Goal: Information Seeking & Learning: Learn about a topic

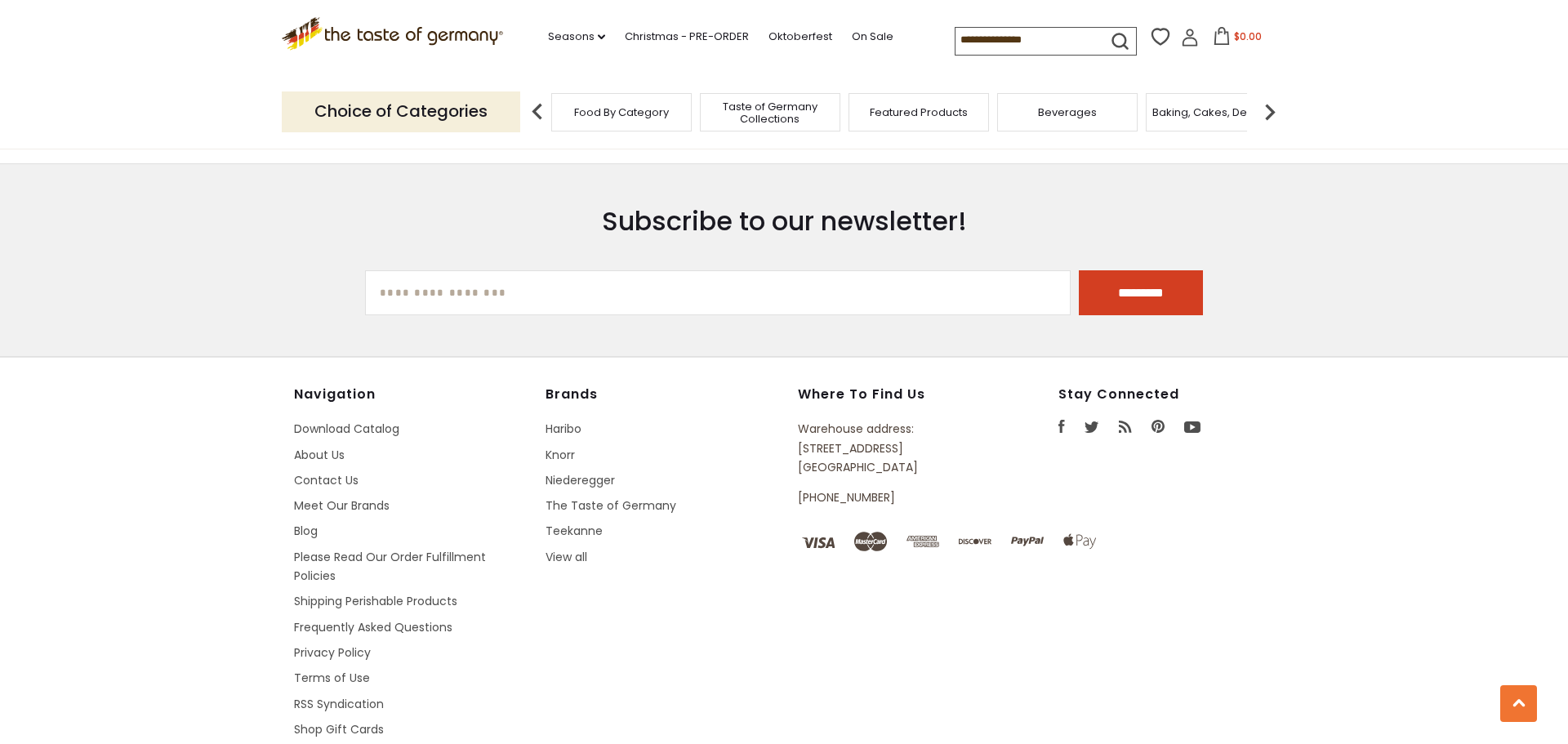
scroll to position [2951, 0]
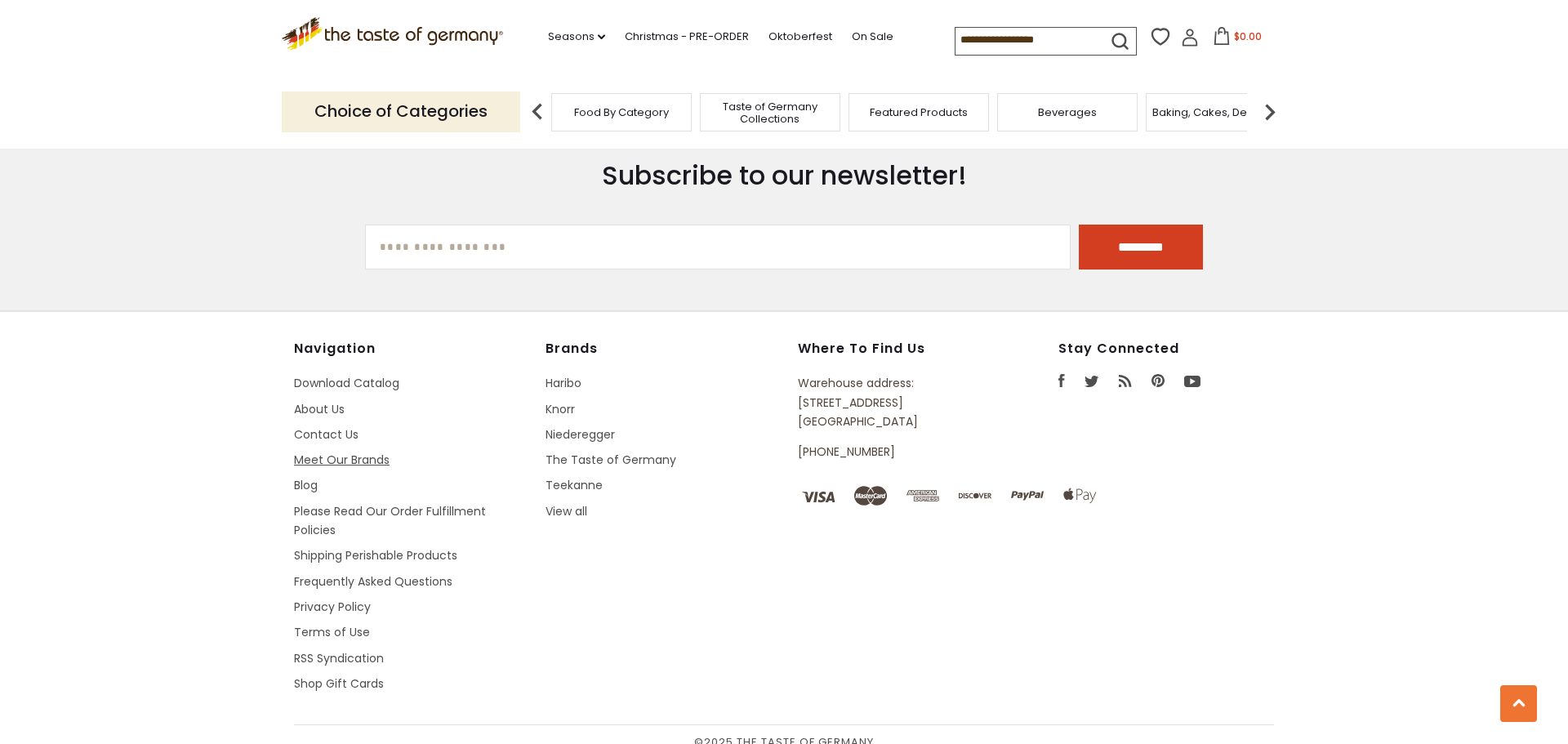
click at [333, 451] on link "Meet Our Brands" at bounding box center [341, 459] width 95 height 16
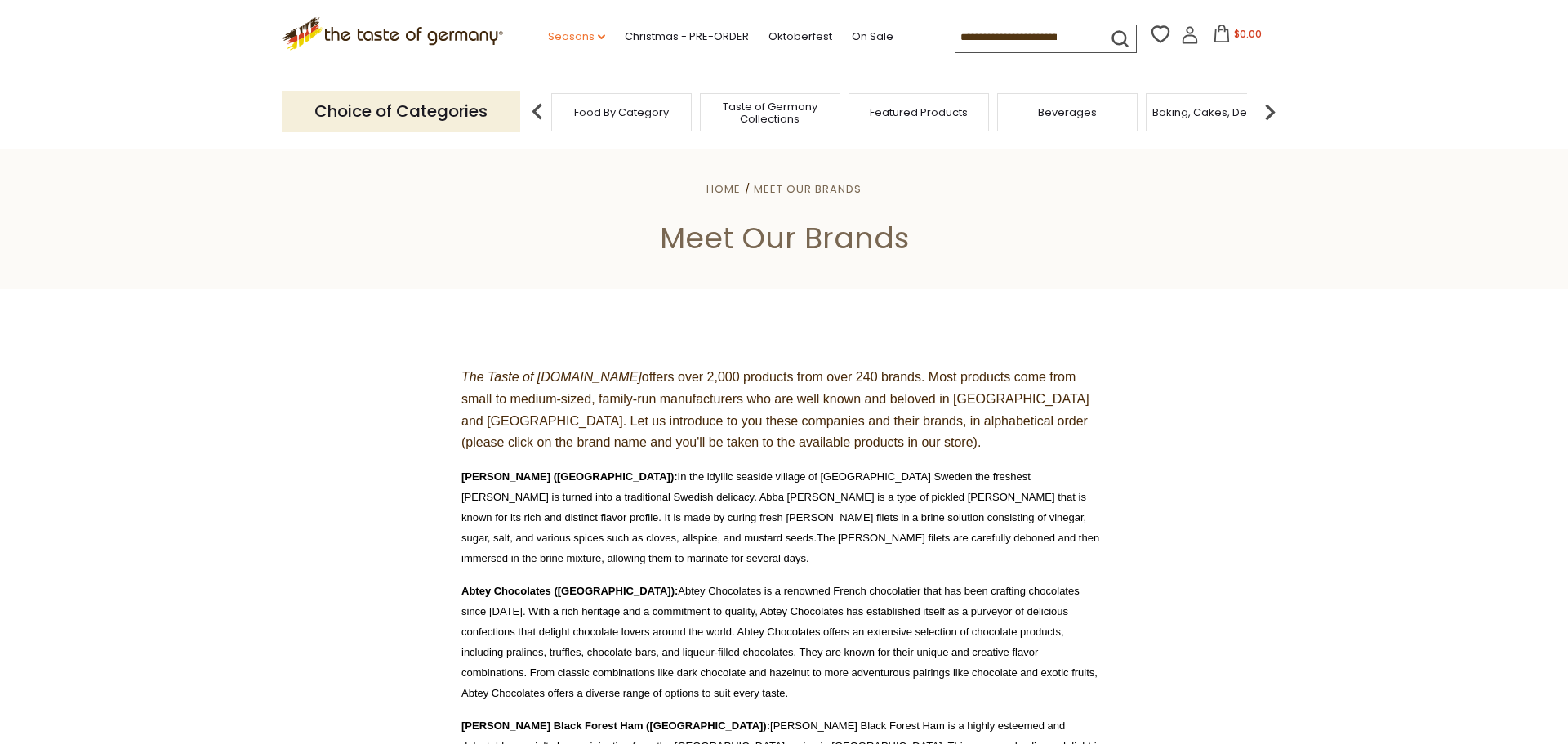
click at [548, 32] on link "Seasons dropdown_arrow" at bounding box center [576, 37] width 57 height 18
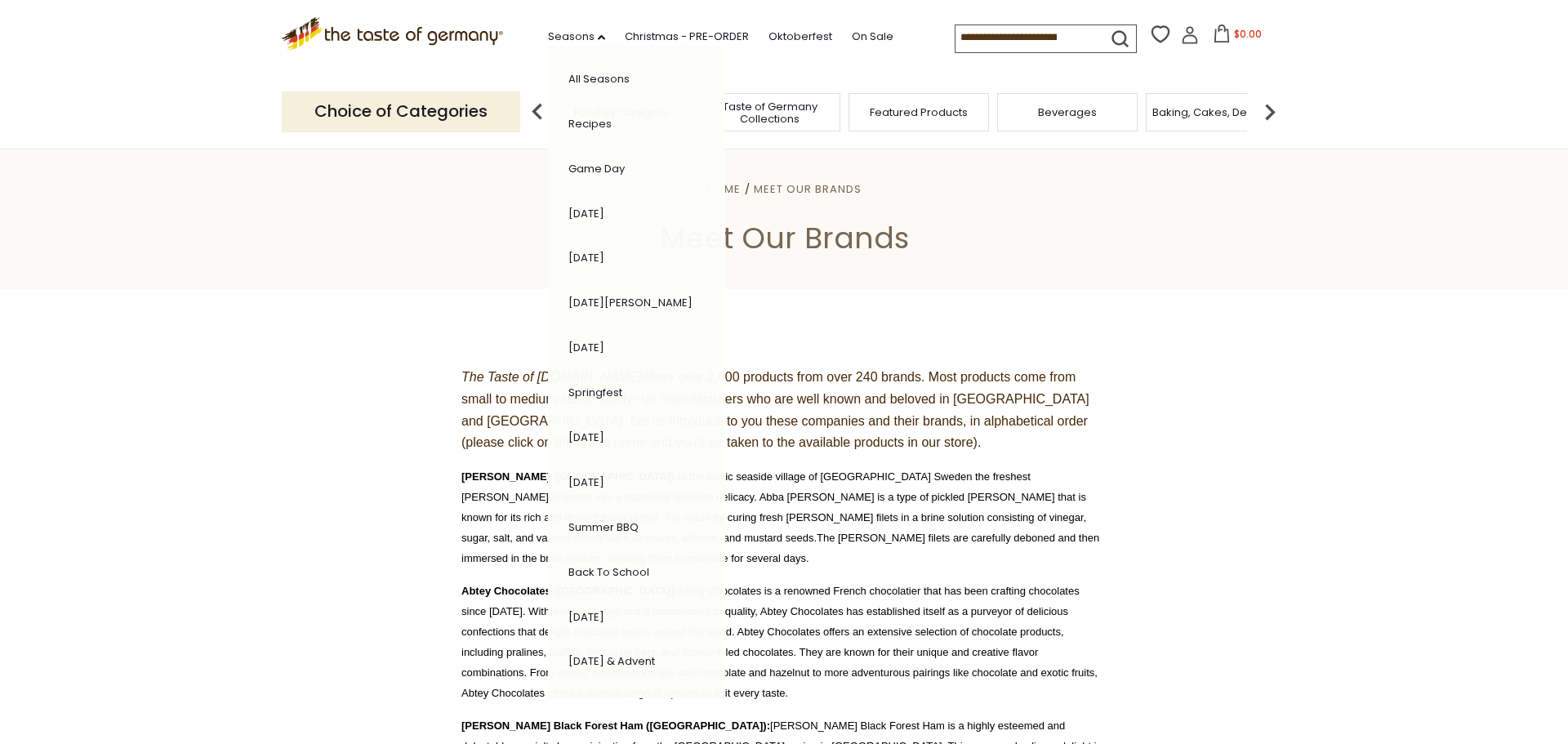
click at [385, 118] on p "Choice of Categories" at bounding box center [401, 112] width 239 height 40
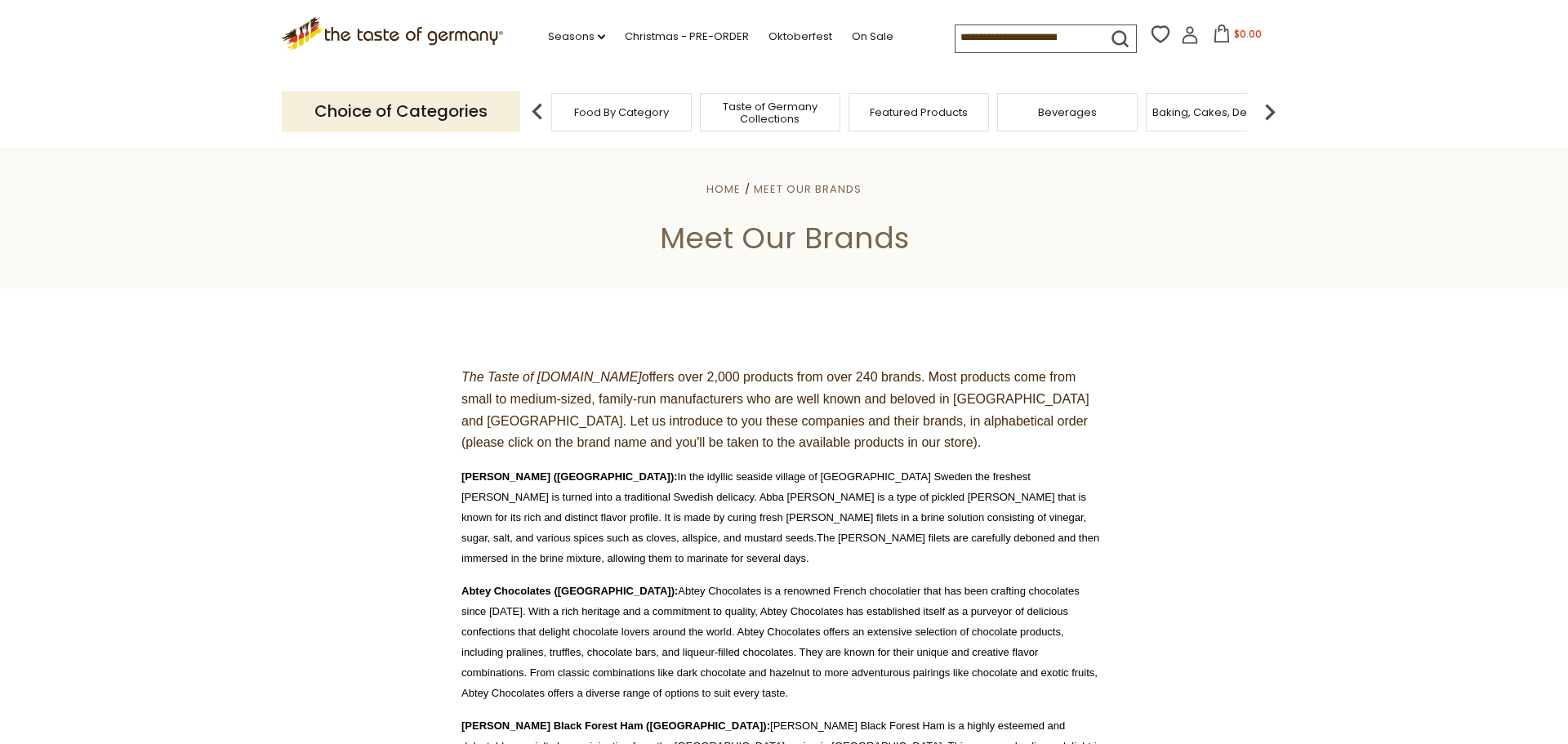
click at [588, 98] on div "Food By Category" at bounding box center [621, 113] width 140 height 38
click at [609, 106] on span "Food By Category" at bounding box center [621, 112] width 94 height 13
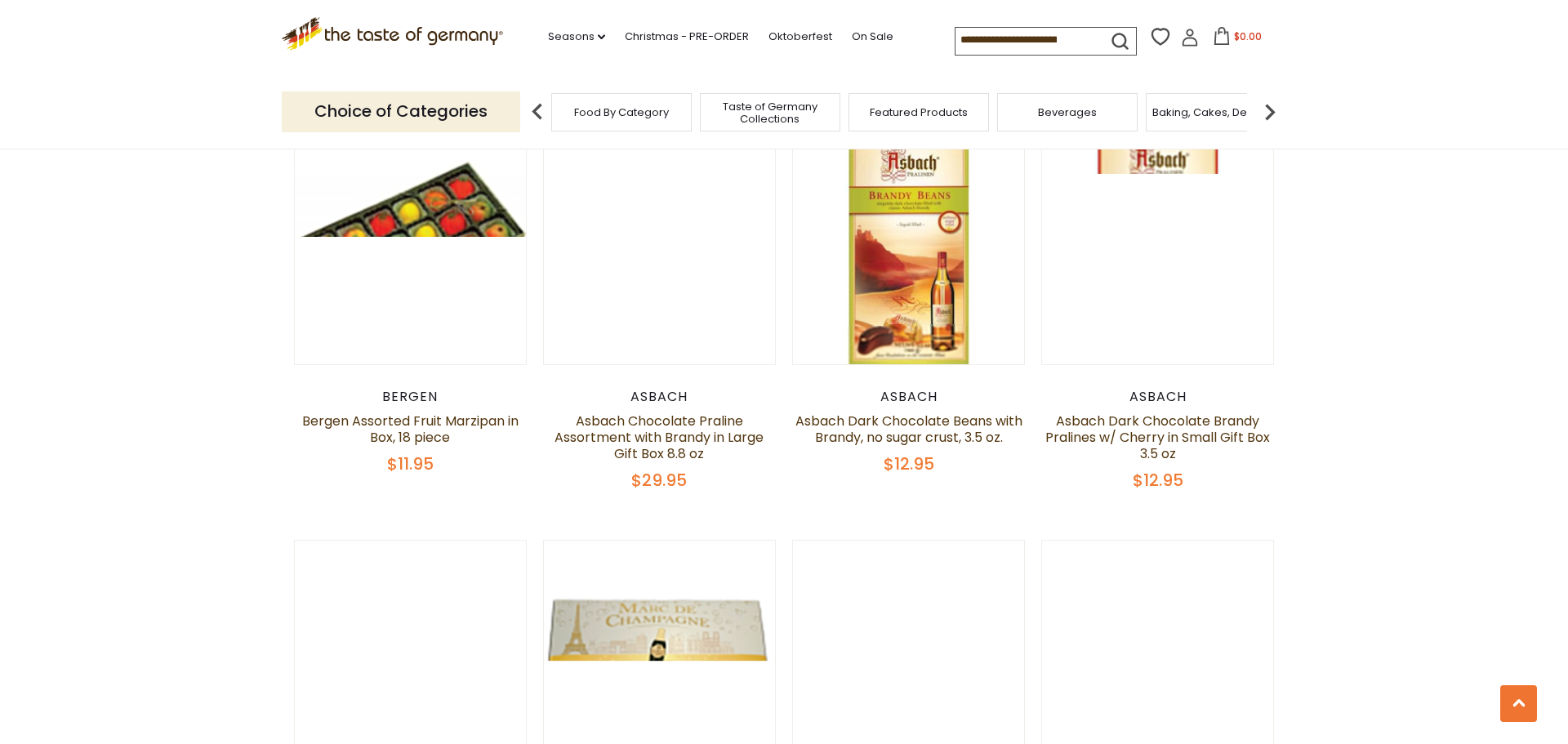
scroll to position [3302, 0]
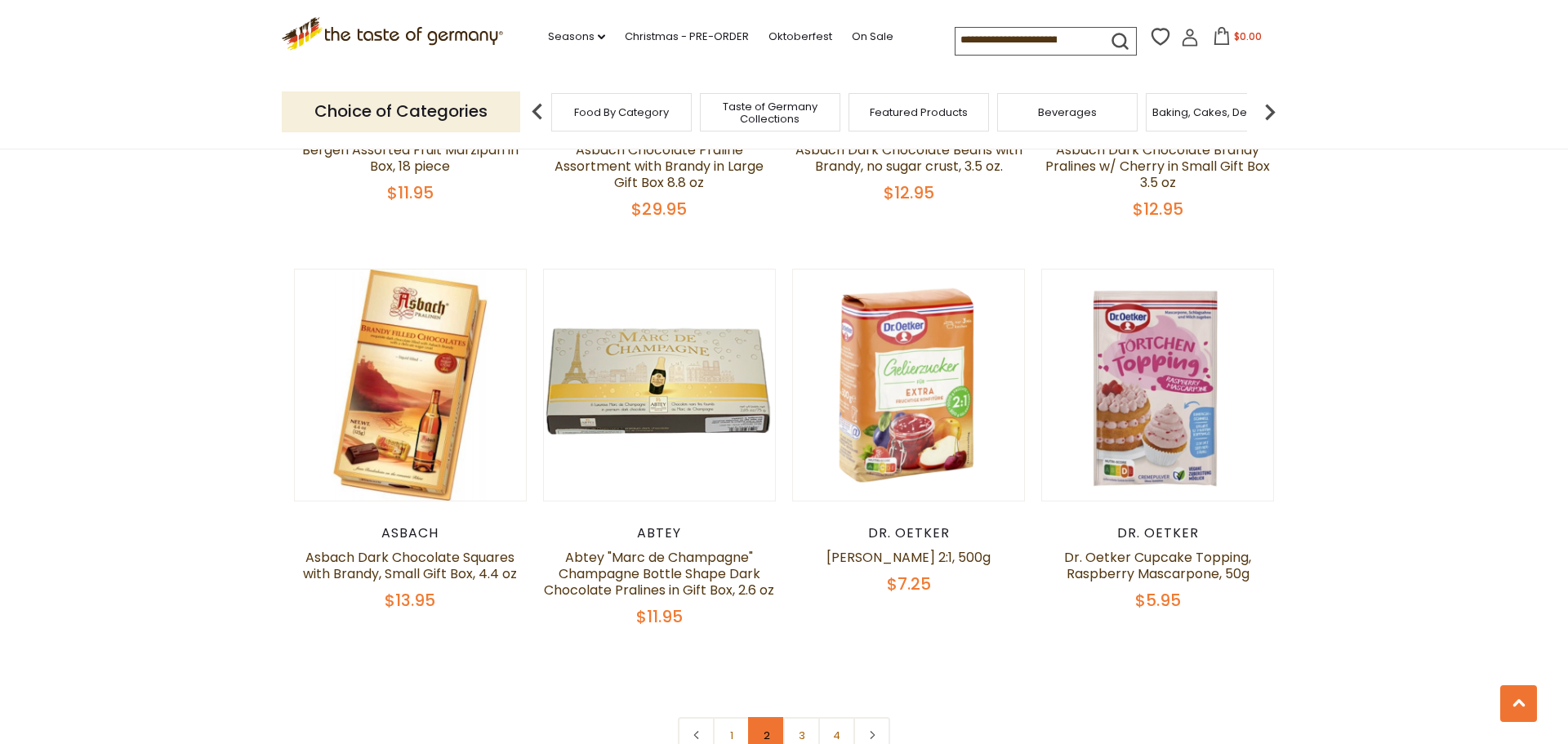
click at [771, 717] on link "2" at bounding box center [767, 735] width 37 height 37
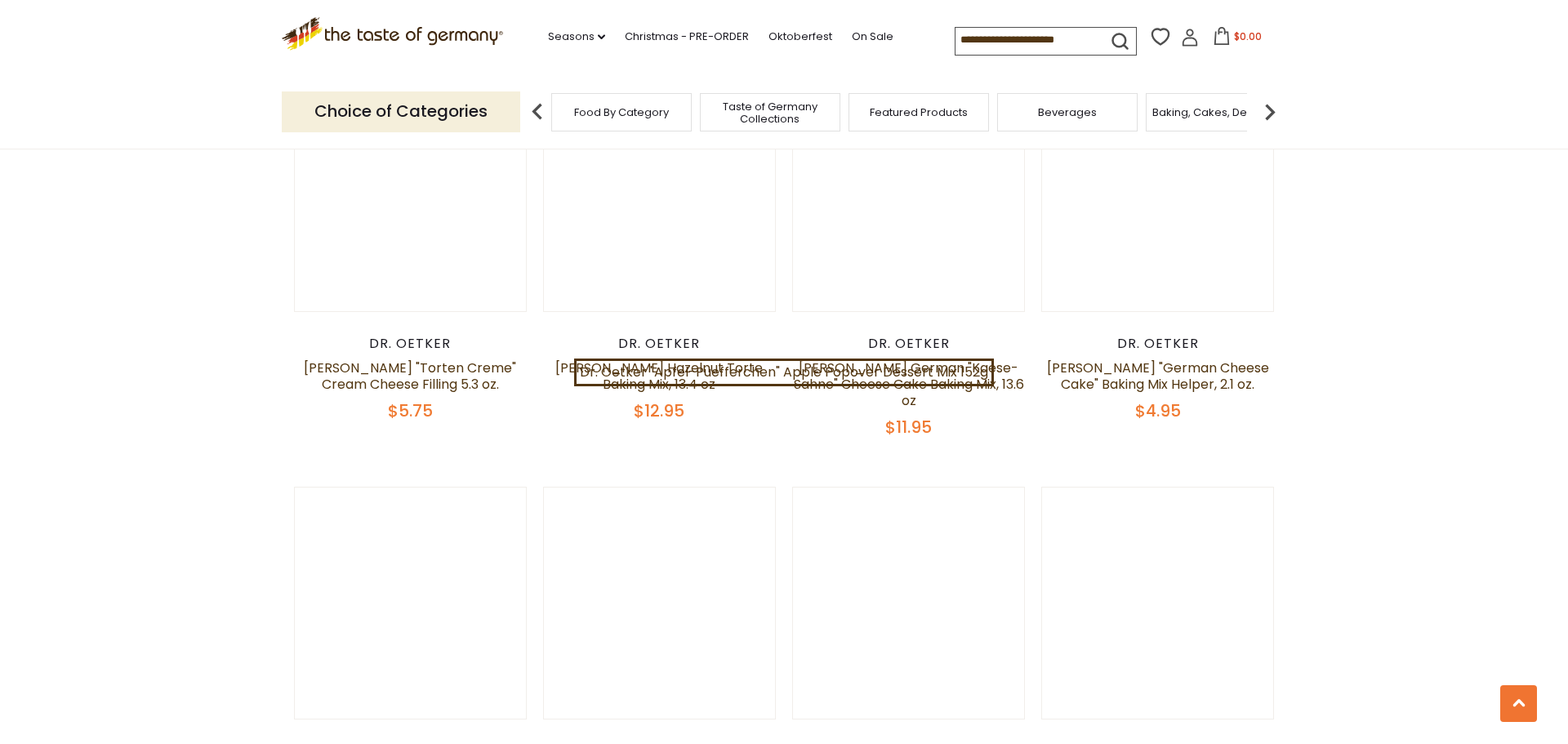
scroll to position [3616, 0]
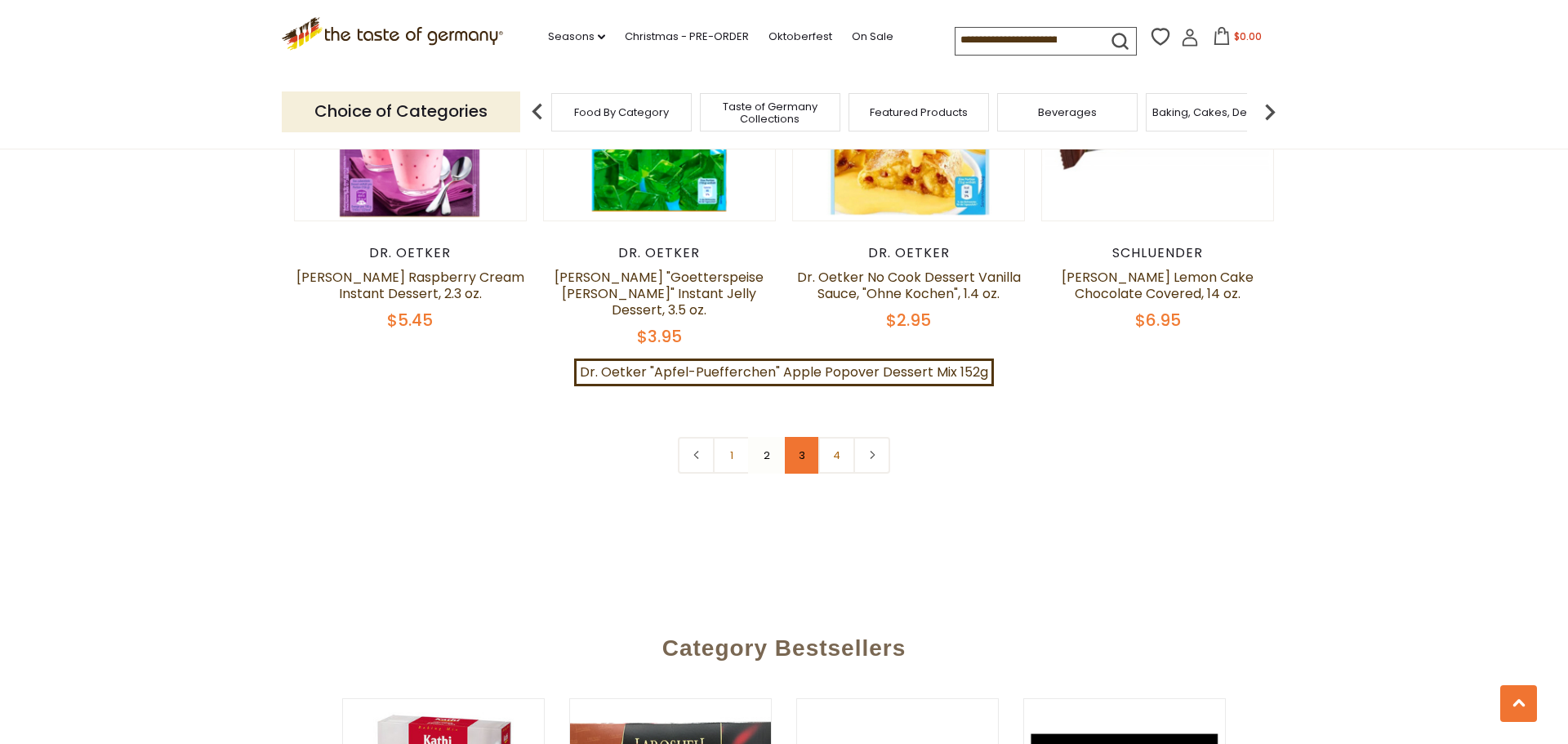
click at [806, 437] on link "3" at bounding box center [801, 455] width 37 height 37
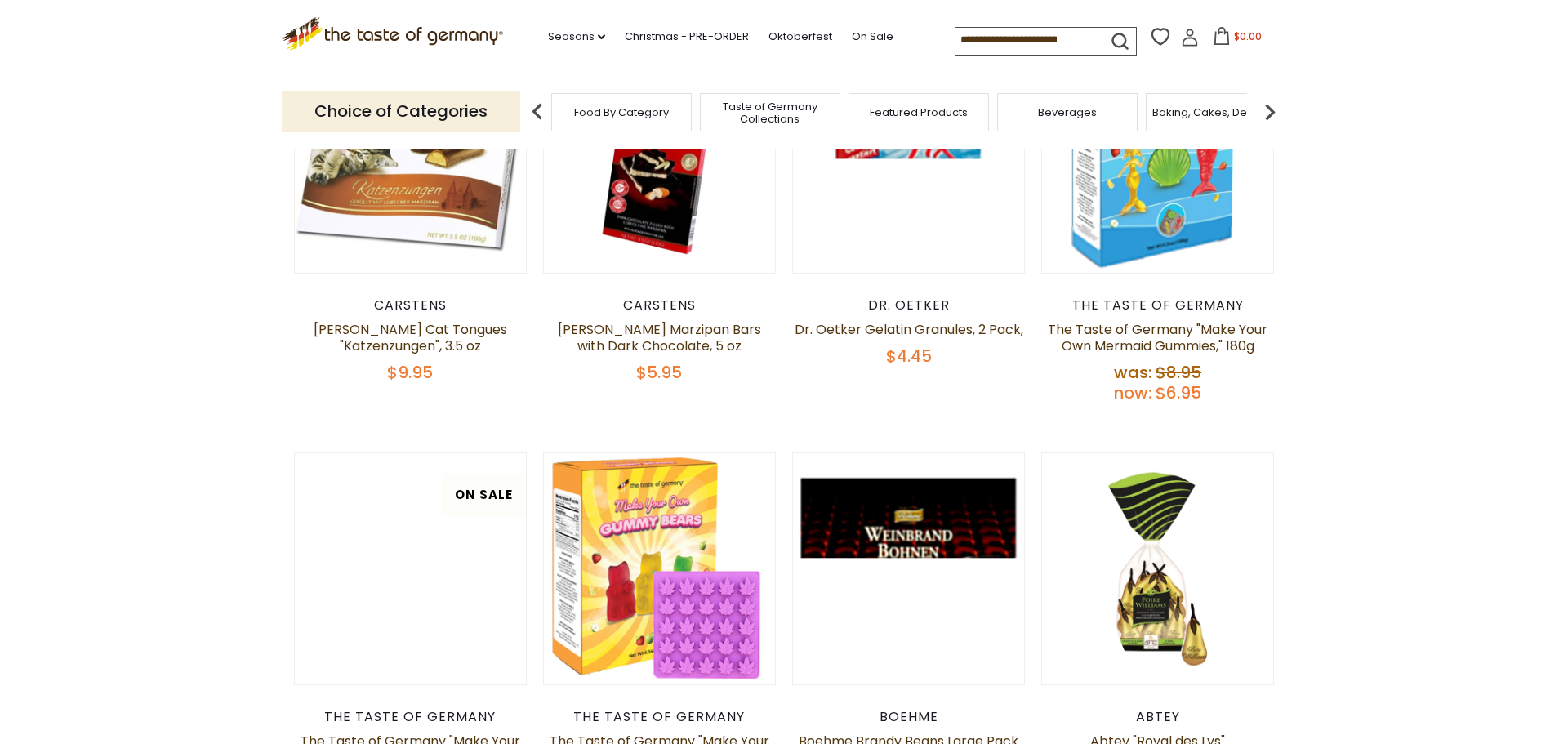
scroll to position [803, 0]
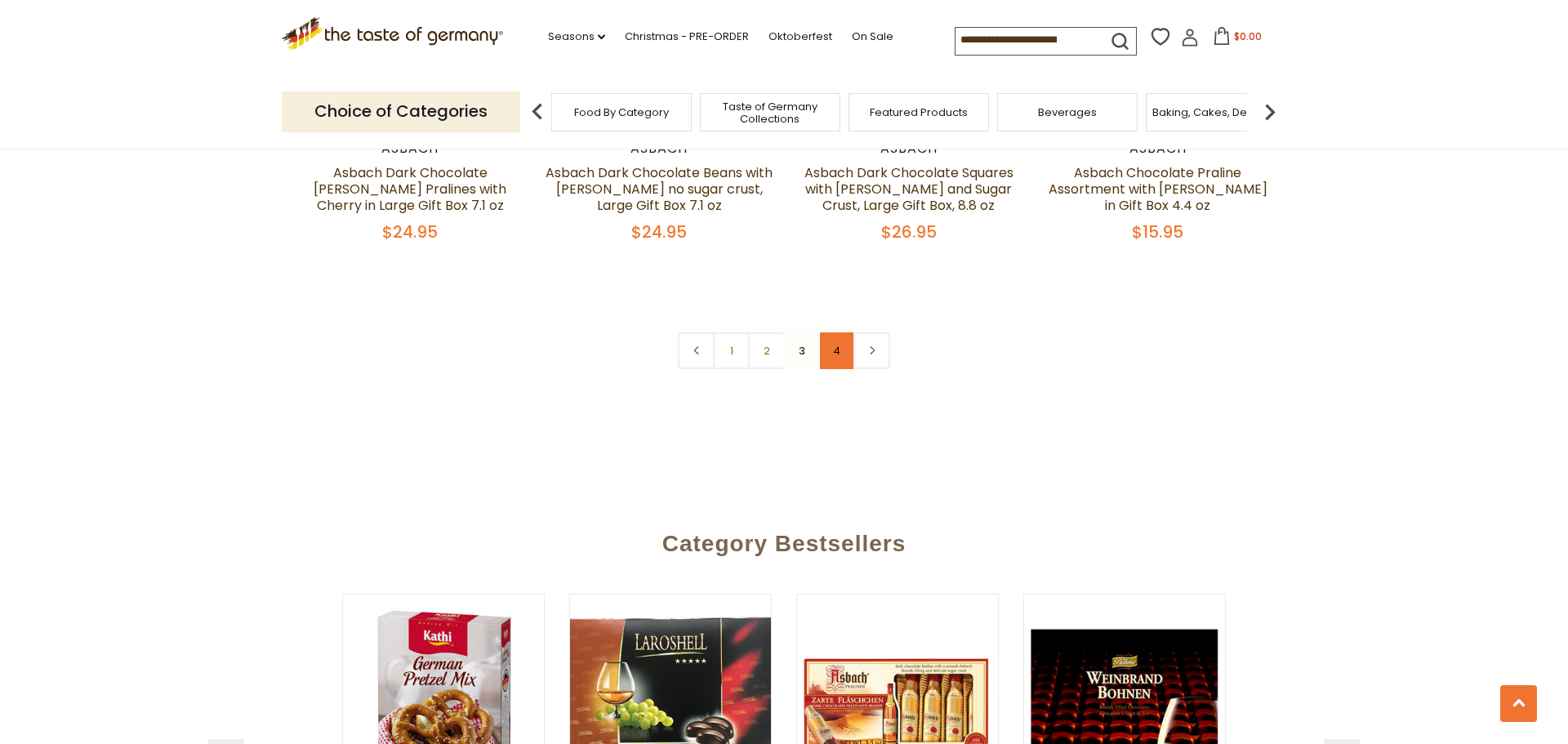
click at [834, 333] on link "4" at bounding box center [837, 351] width 37 height 37
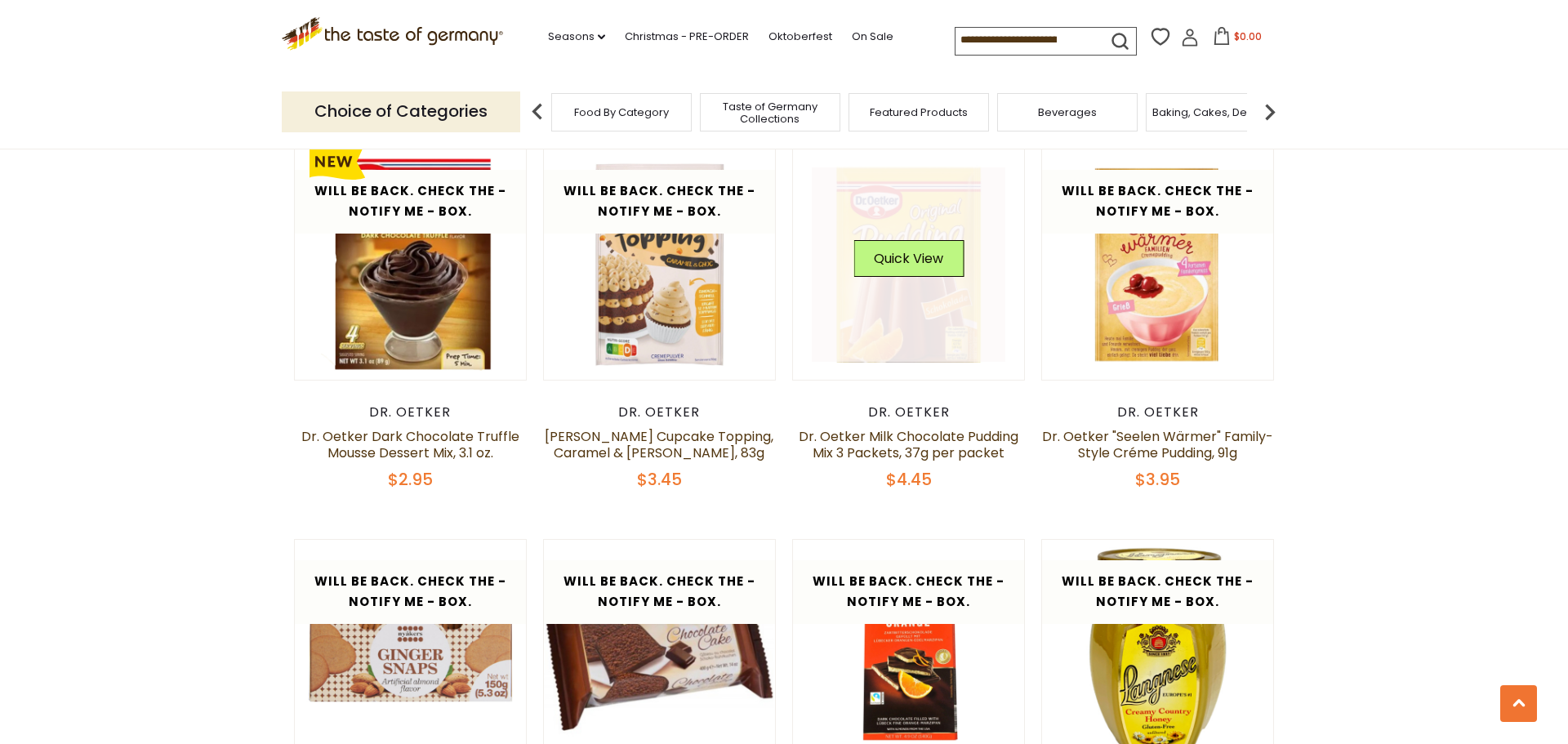
scroll to position [2134, 0]
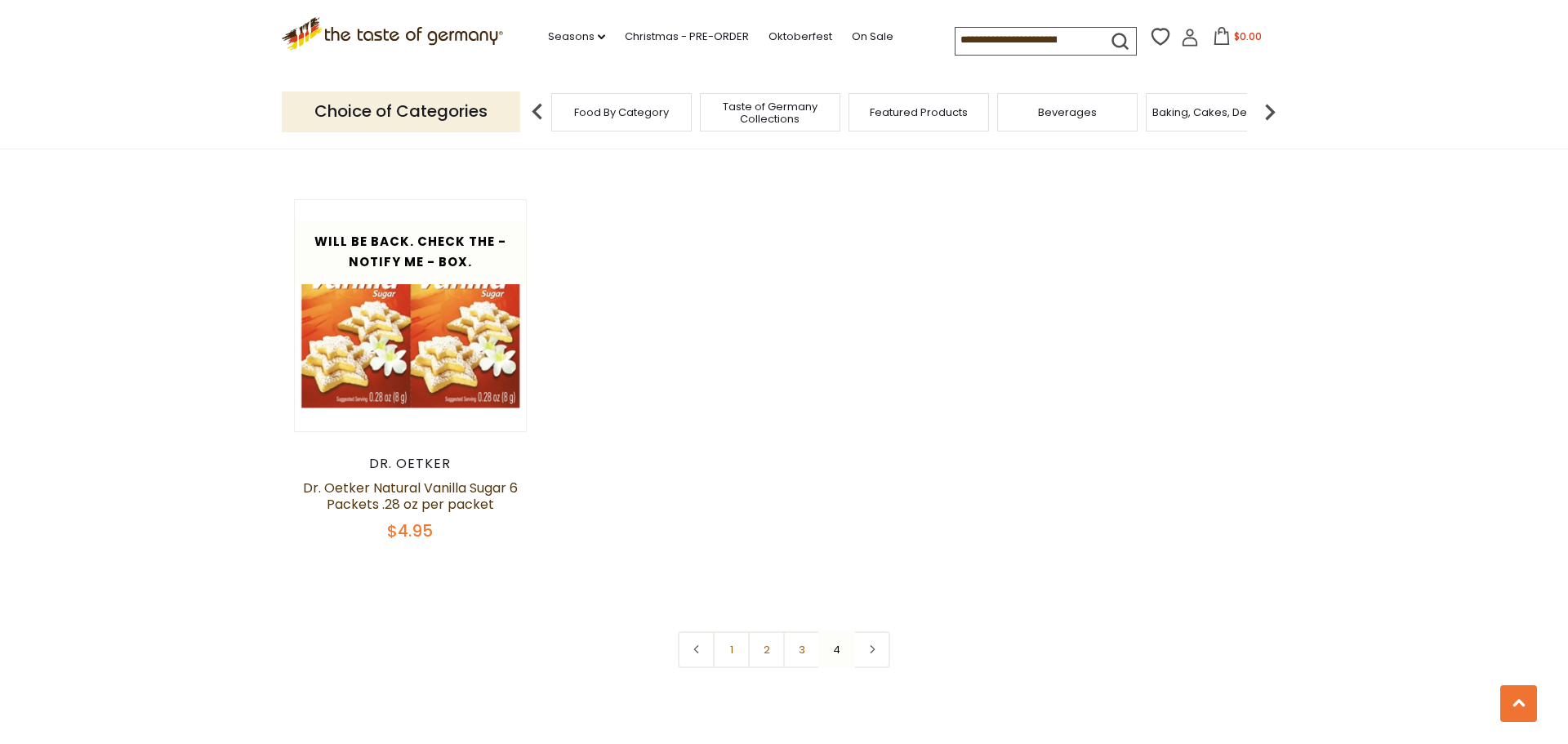
click at [627, 100] on div "Food By Category" at bounding box center [621, 113] width 140 height 38
click at [743, 106] on span "Taste of Germany Collections" at bounding box center [771, 112] width 131 height 24
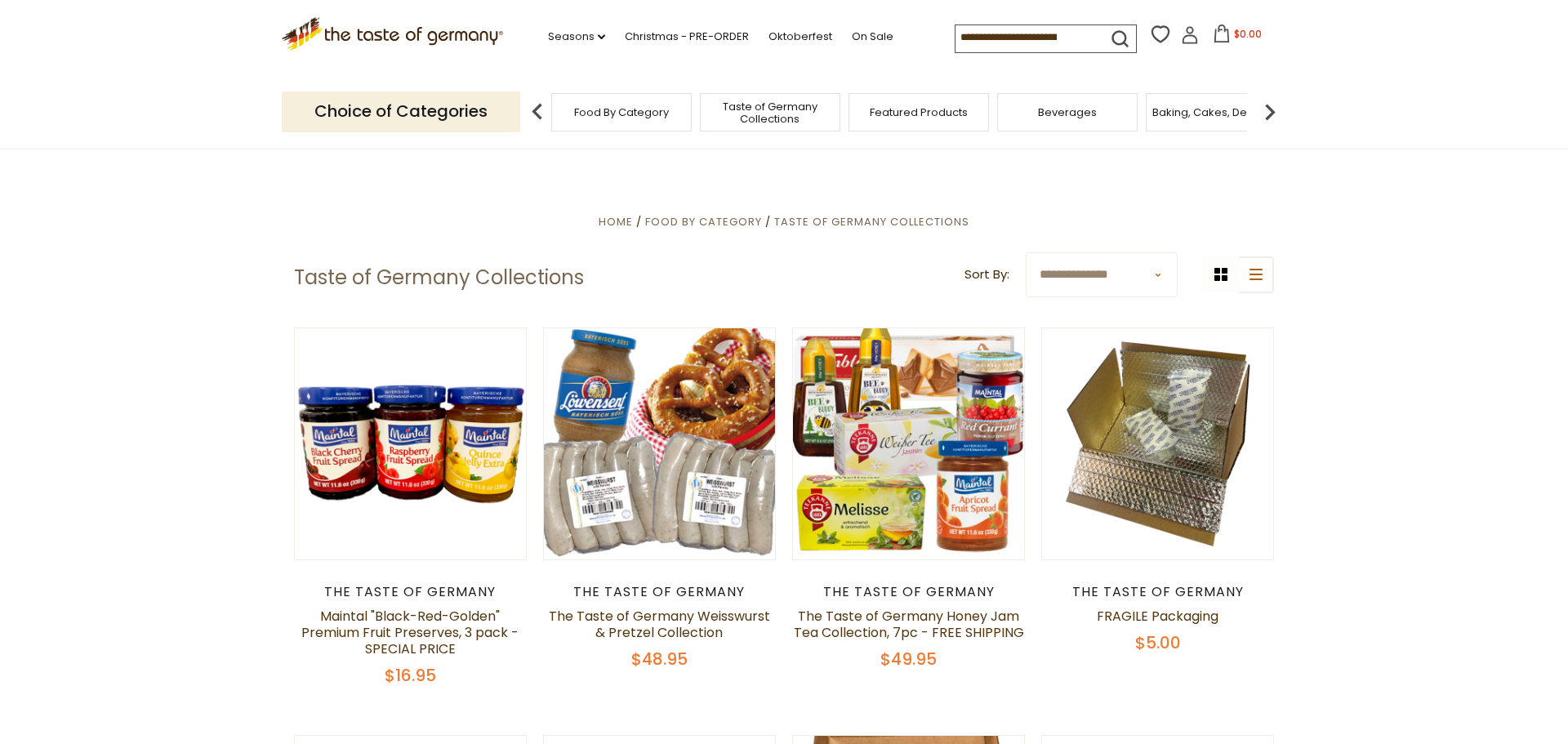
click at [627, 110] on span "Food By Category" at bounding box center [621, 112] width 94 height 13
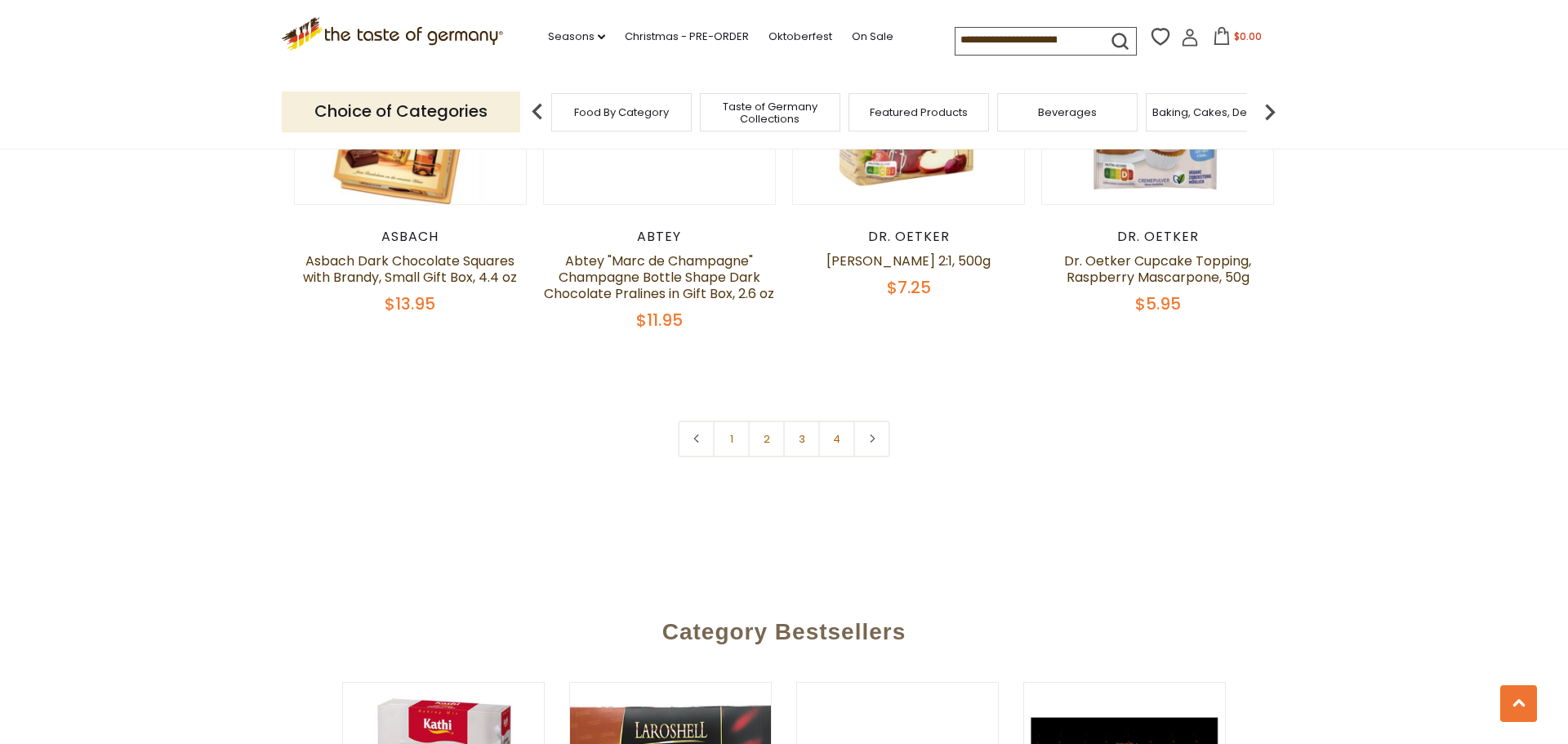
scroll to position [3605, 0]
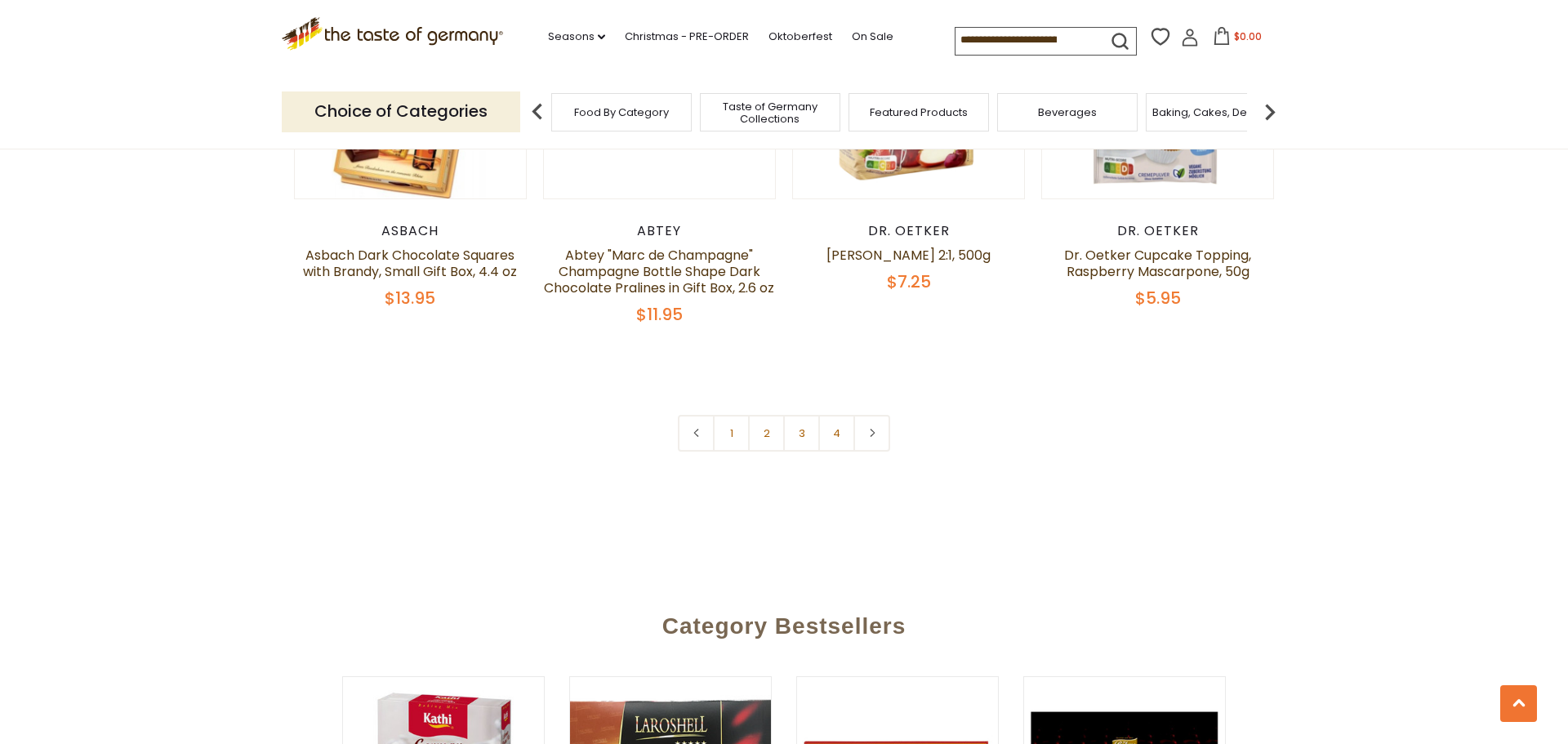
click at [657, 111] on span "Food By Category" at bounding box center [621, 112] width 94 height 13
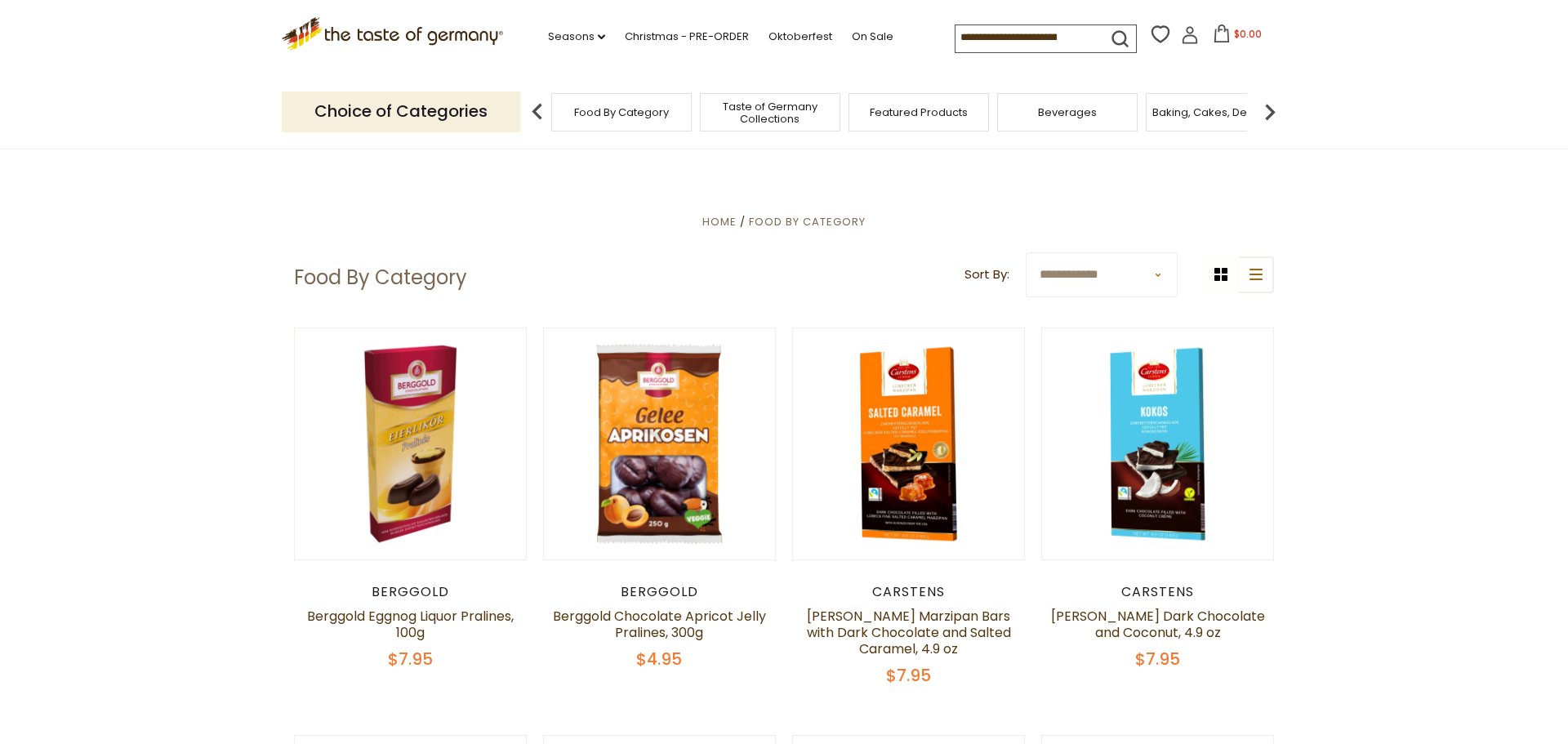
click at [1189, 115] on span "Baking, Cakes, Desserts" at bounding box center [1216, 112] width 127 height 13
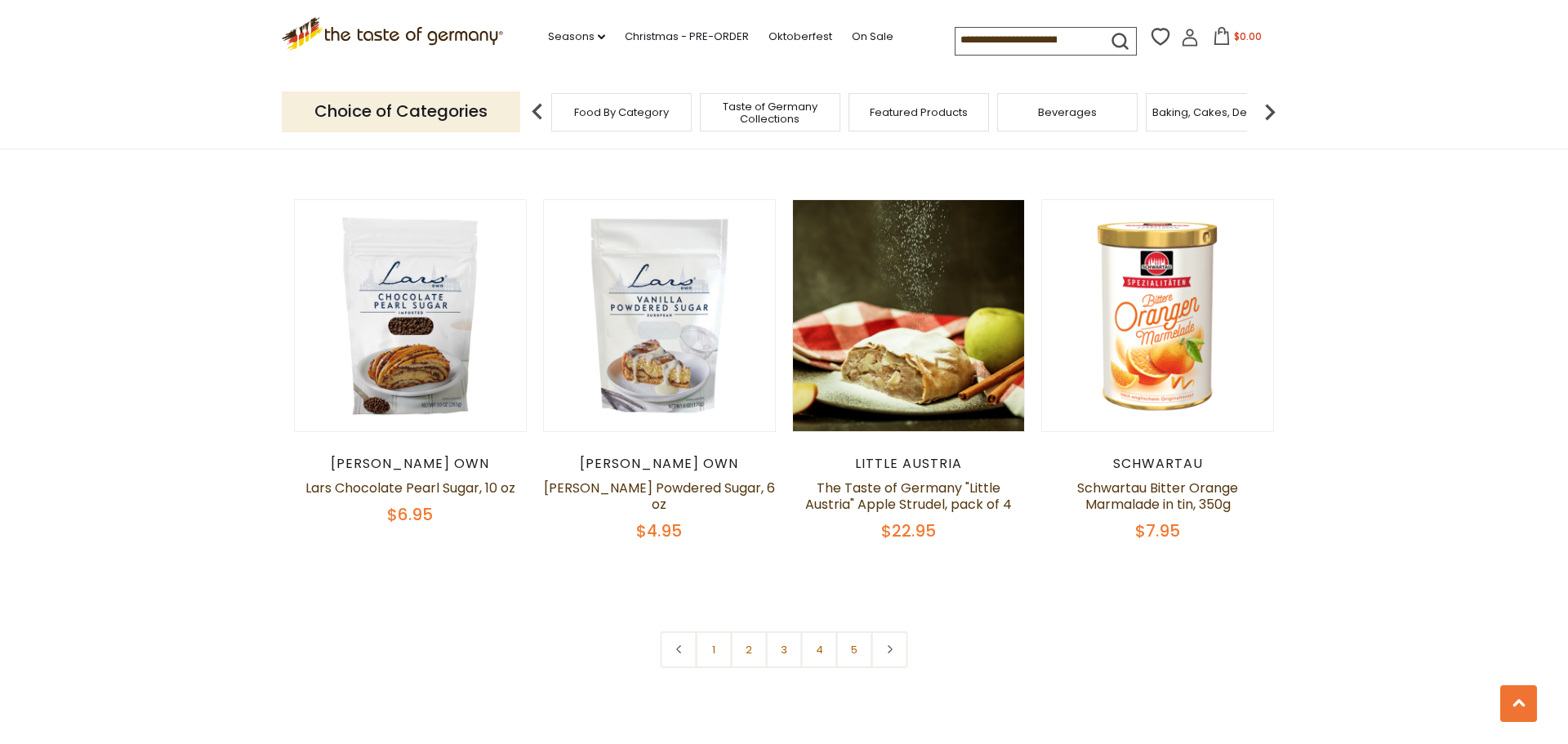
scroll to position [3874, 0]
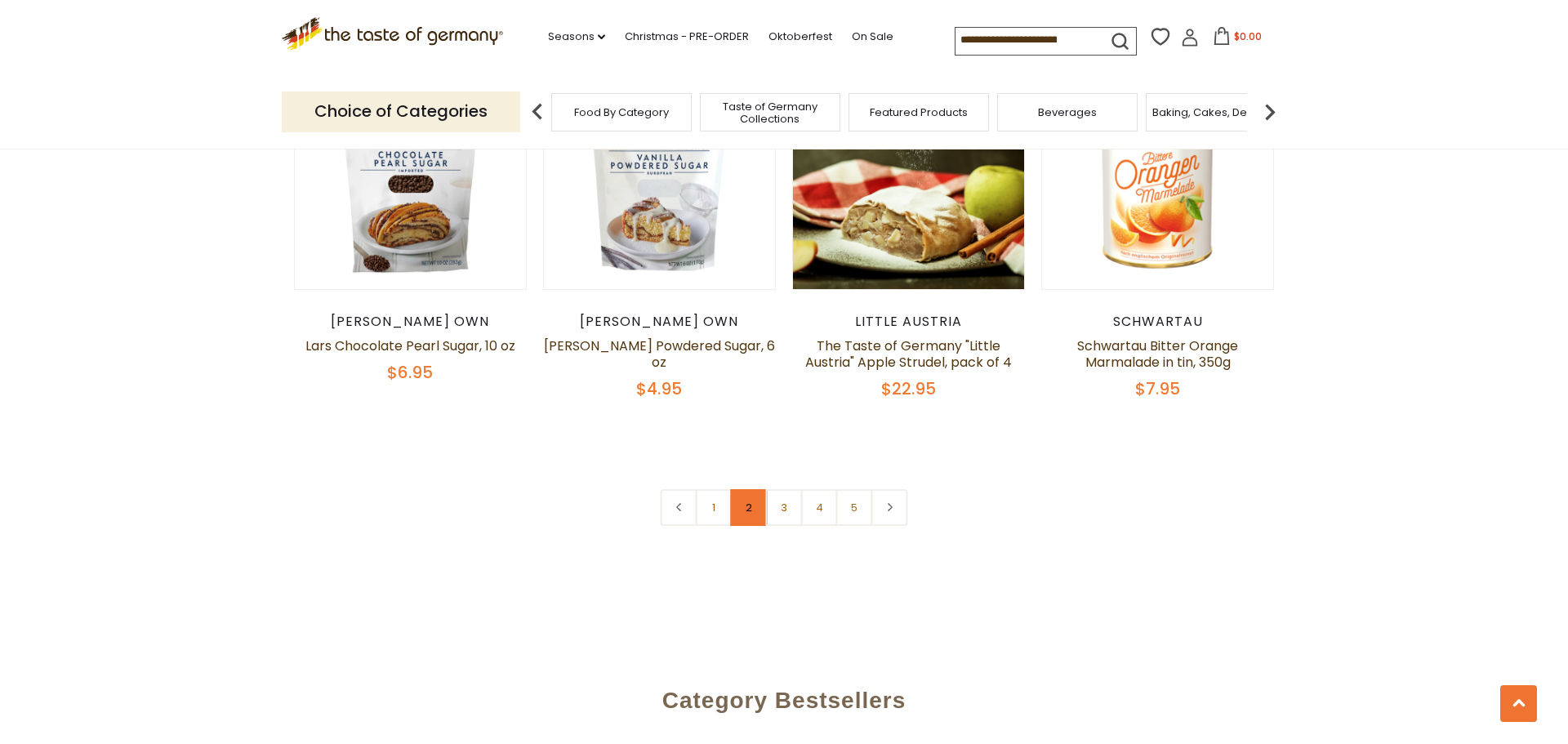
click at [746, 490] on link "2" at bounding box center [749, 508] width 37 height 37
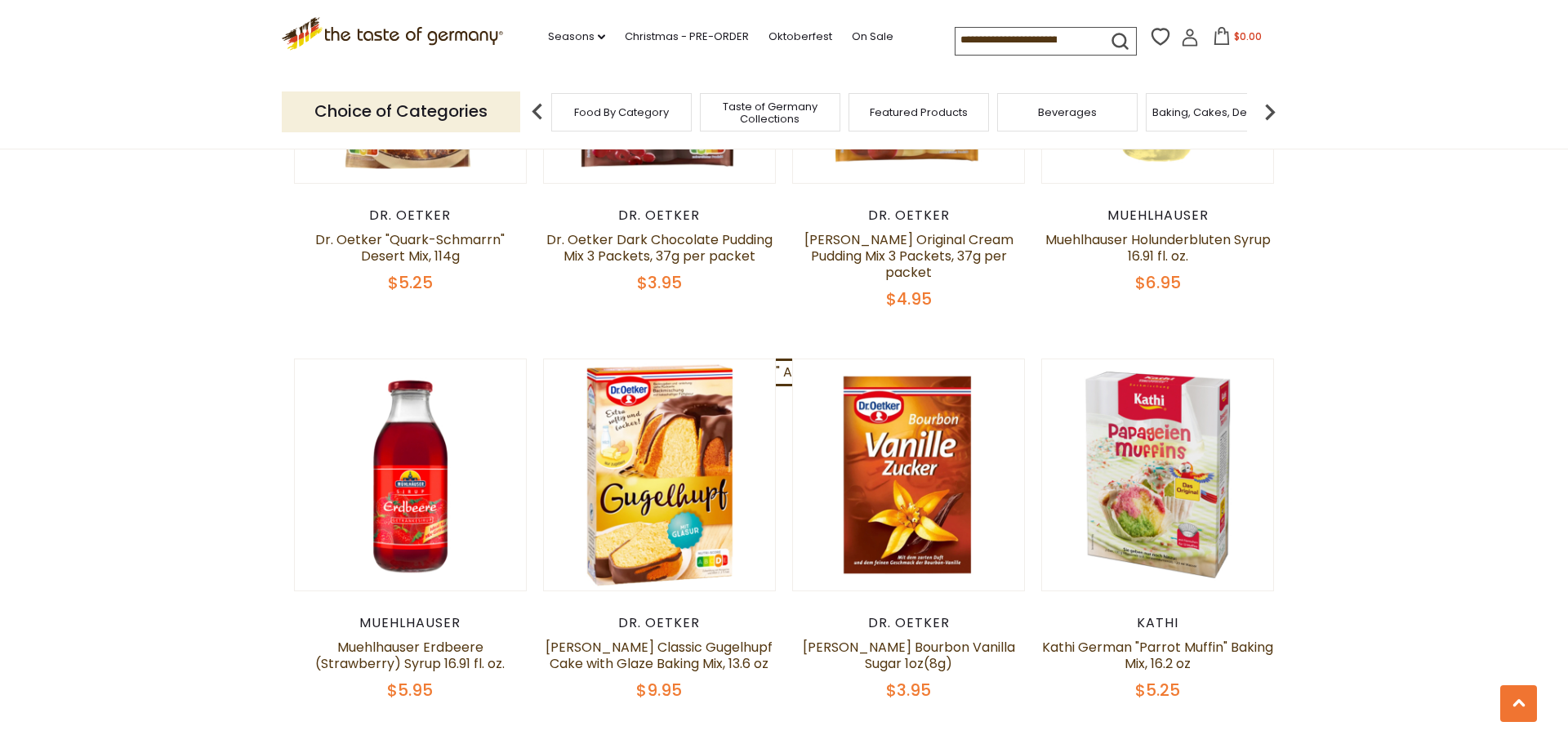
scroll to position [645, 0]
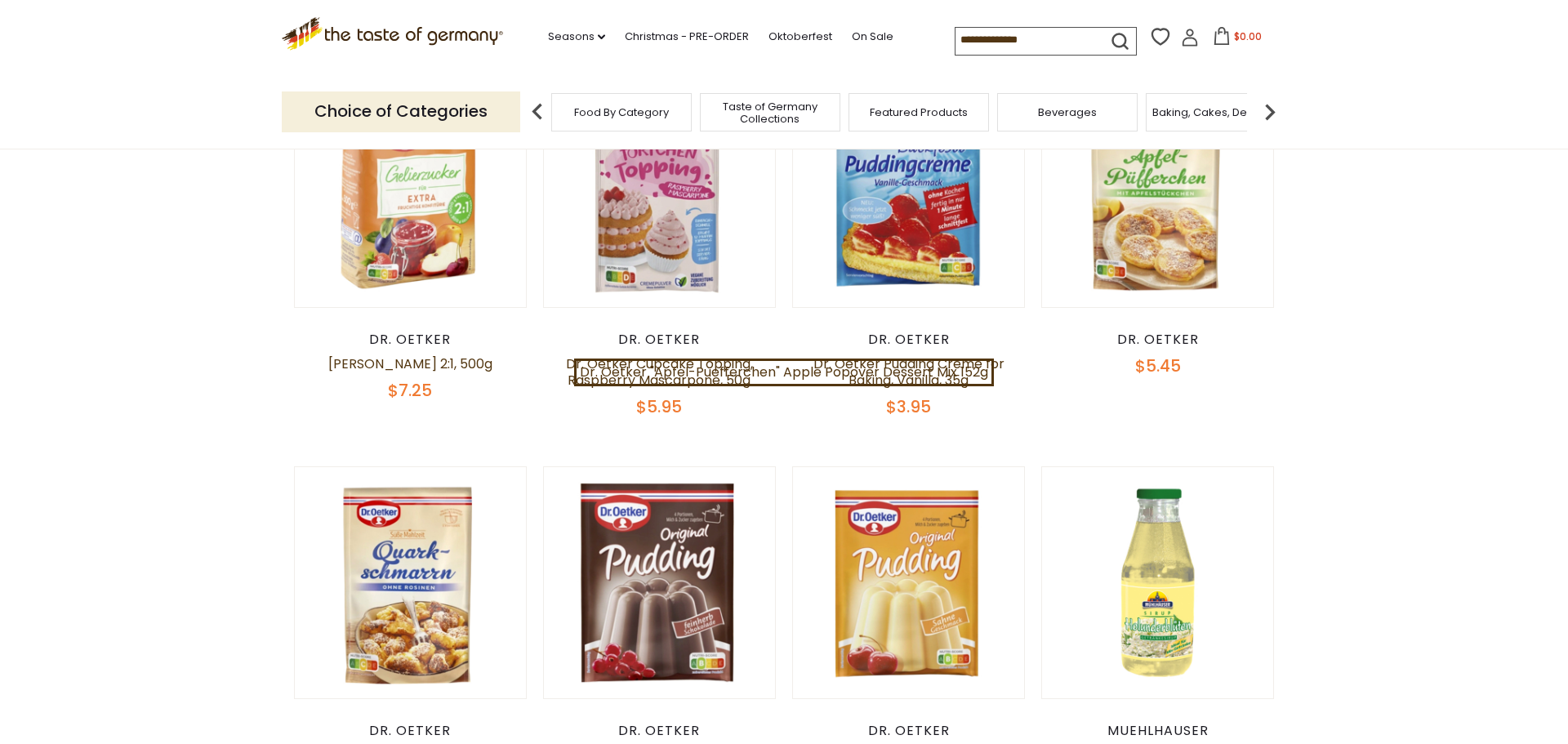
click at [1273, 111] on img at bounding box center [1270, 112] width 33 height 33
click at [1101, 111] on div "Candy" at bounding box center [1080, 113] width 140 height 38
click at [1076, 112] on span "Candy" at bounding box center [1079, 112] width 36 height 13
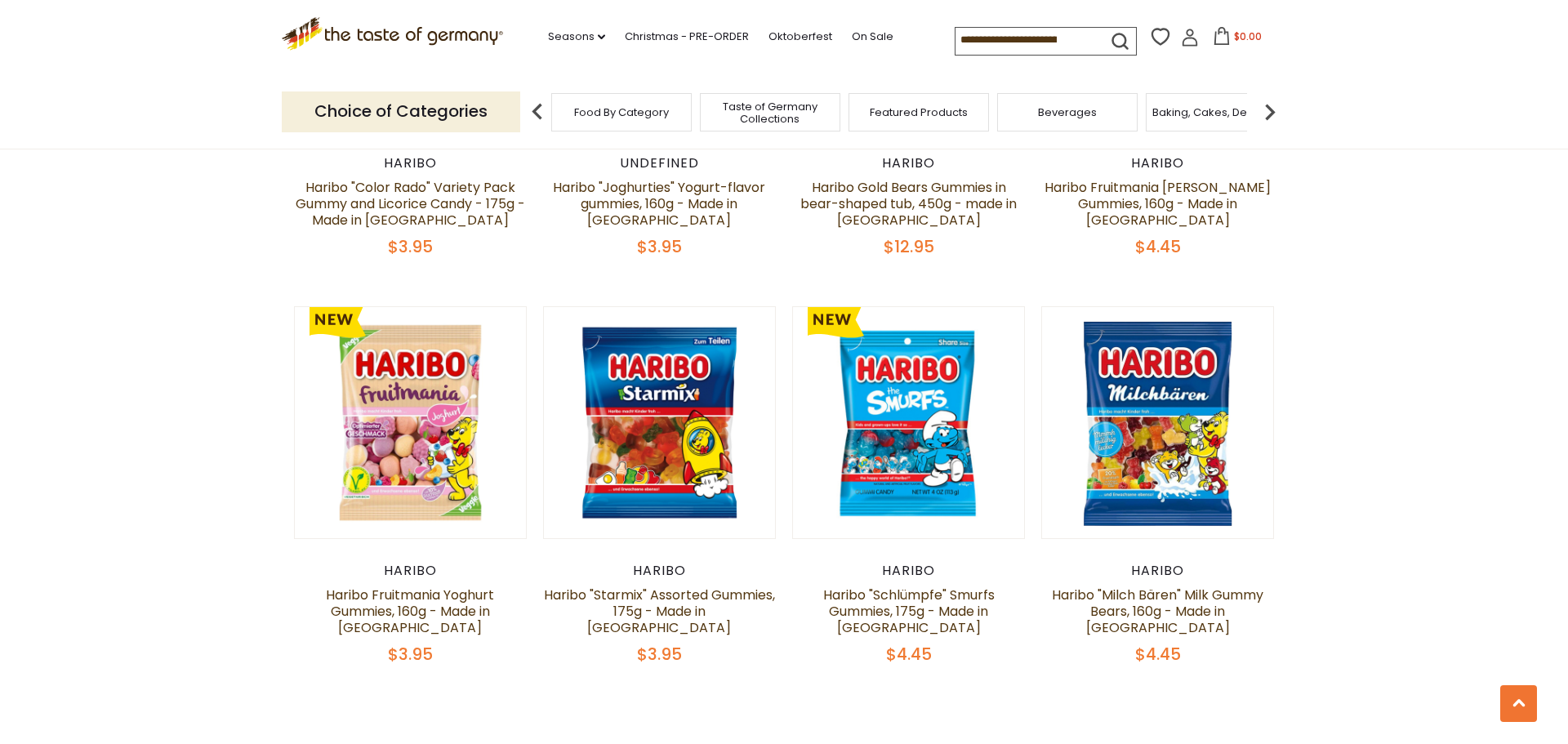
scroll to position [3877, 0]
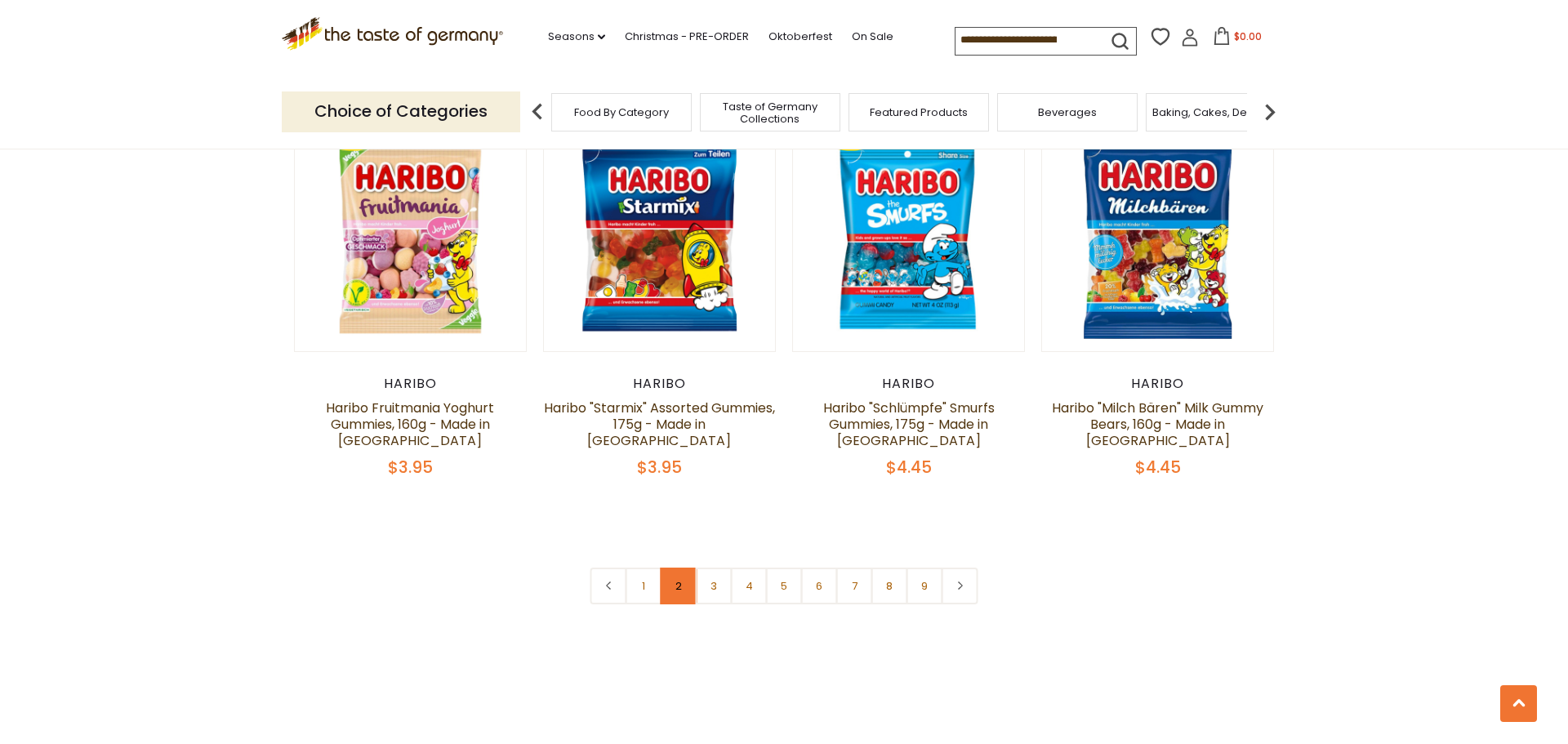
click at [676, 568] on link "2" at bounding box center [679, 586] width 37 height 37
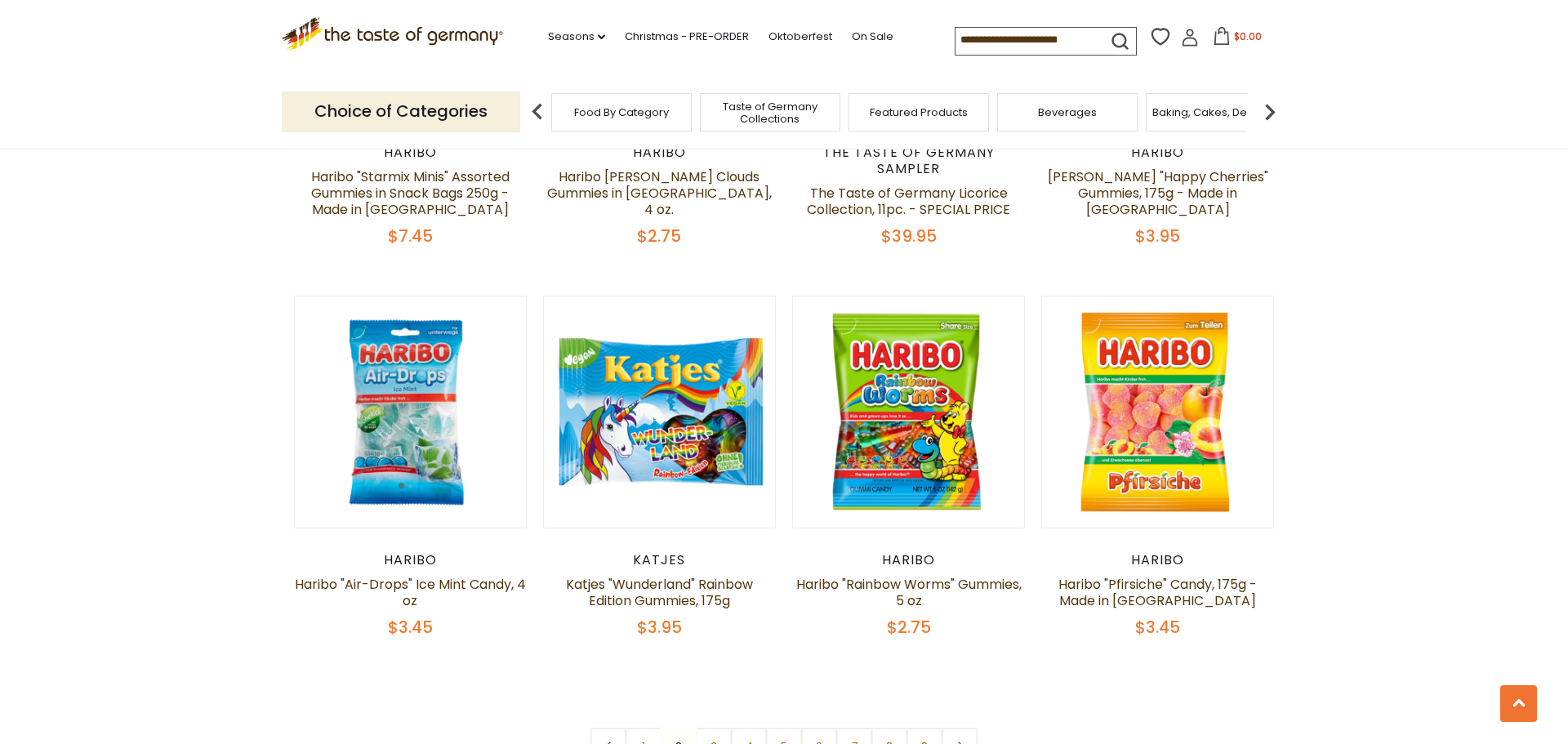
scroll to position [3730, 0]
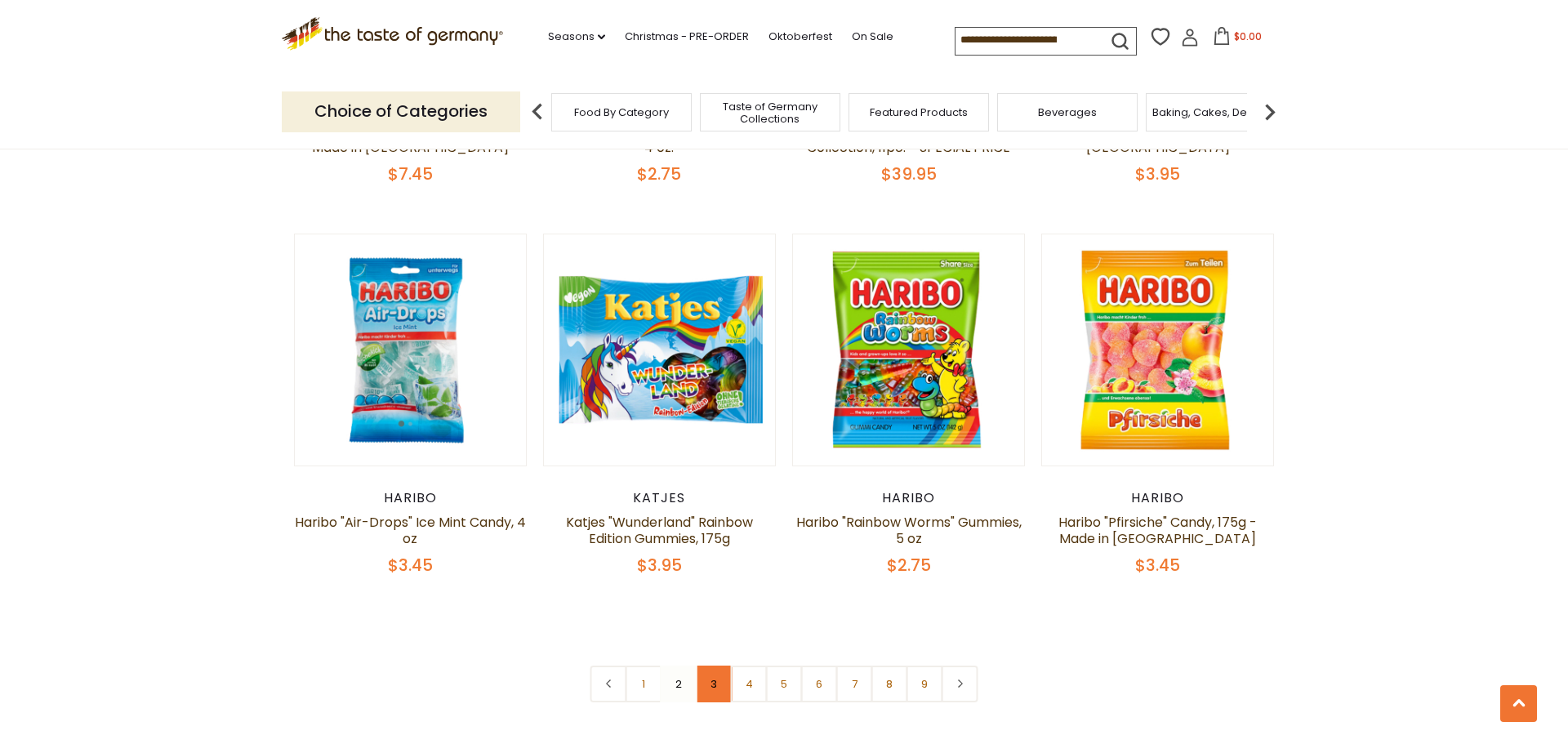
click at [723, 666] on link "3" at bounding box center [714, 684] width 37 height 37
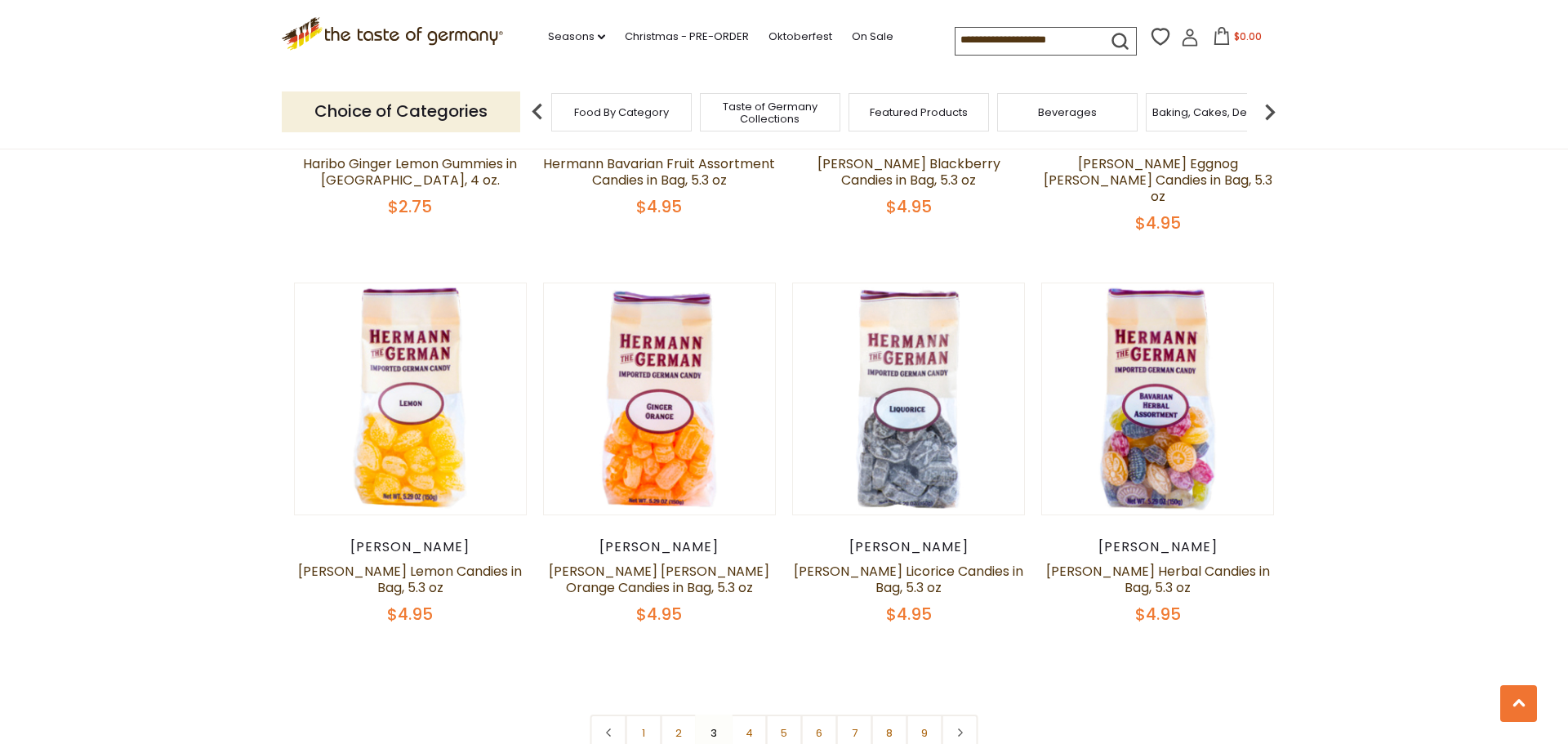
scroll to position [3726, 0]
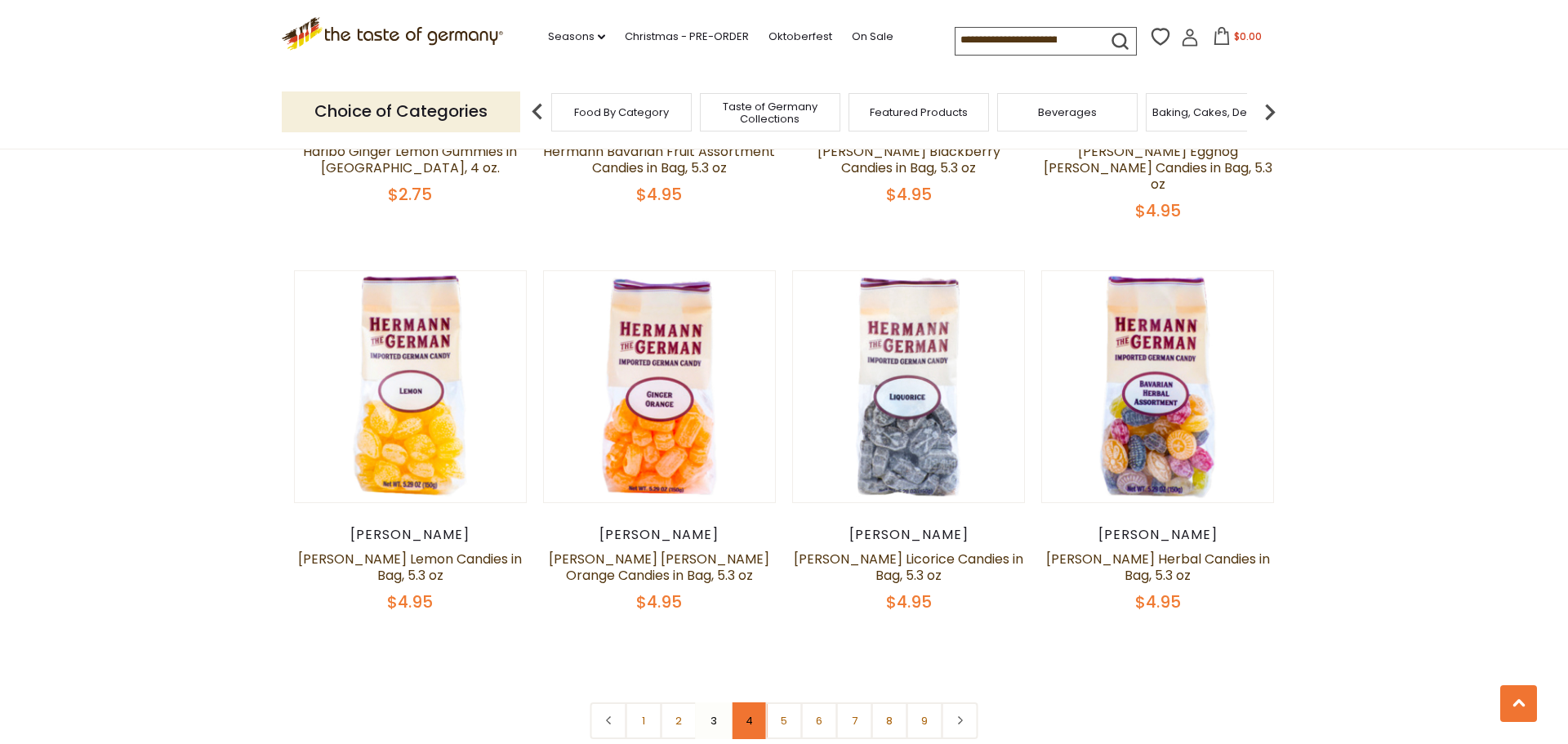
click at [734, 703] on link "4" at bounding box center [749, 721] width 37 height 37
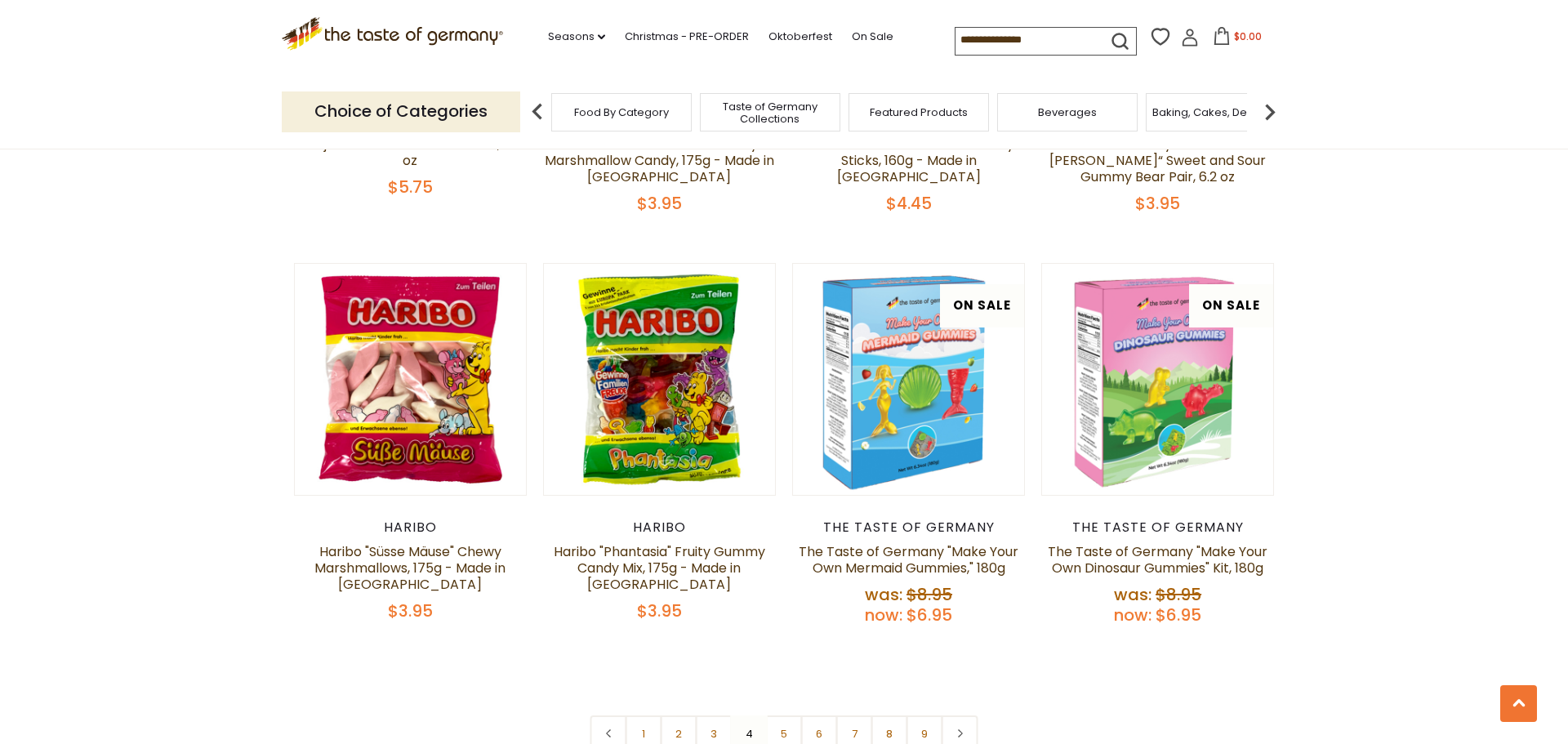
scroll to position [3772, 0]
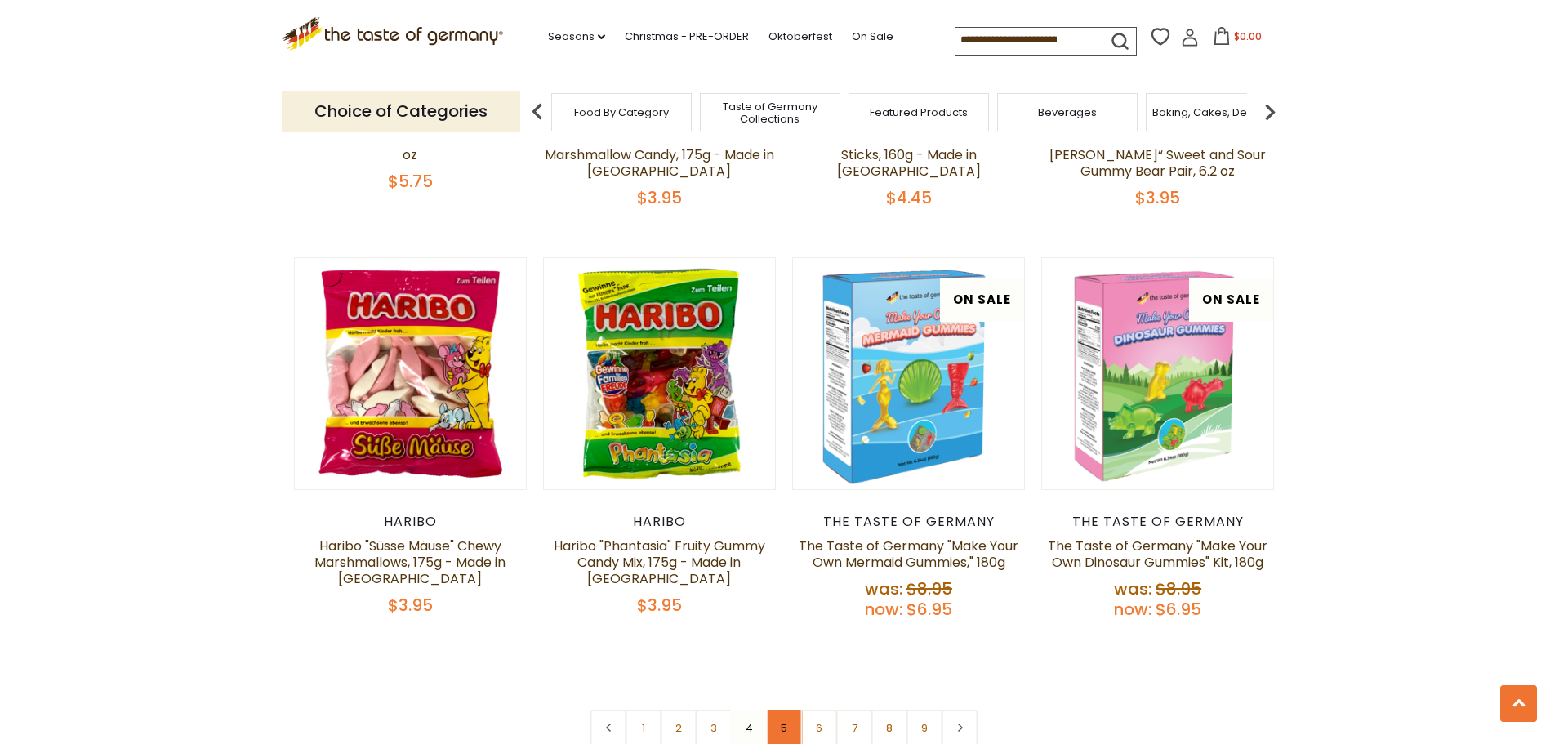
click at [787, 710] on link "5" at bounding box center [784, 729] width 37 height 37
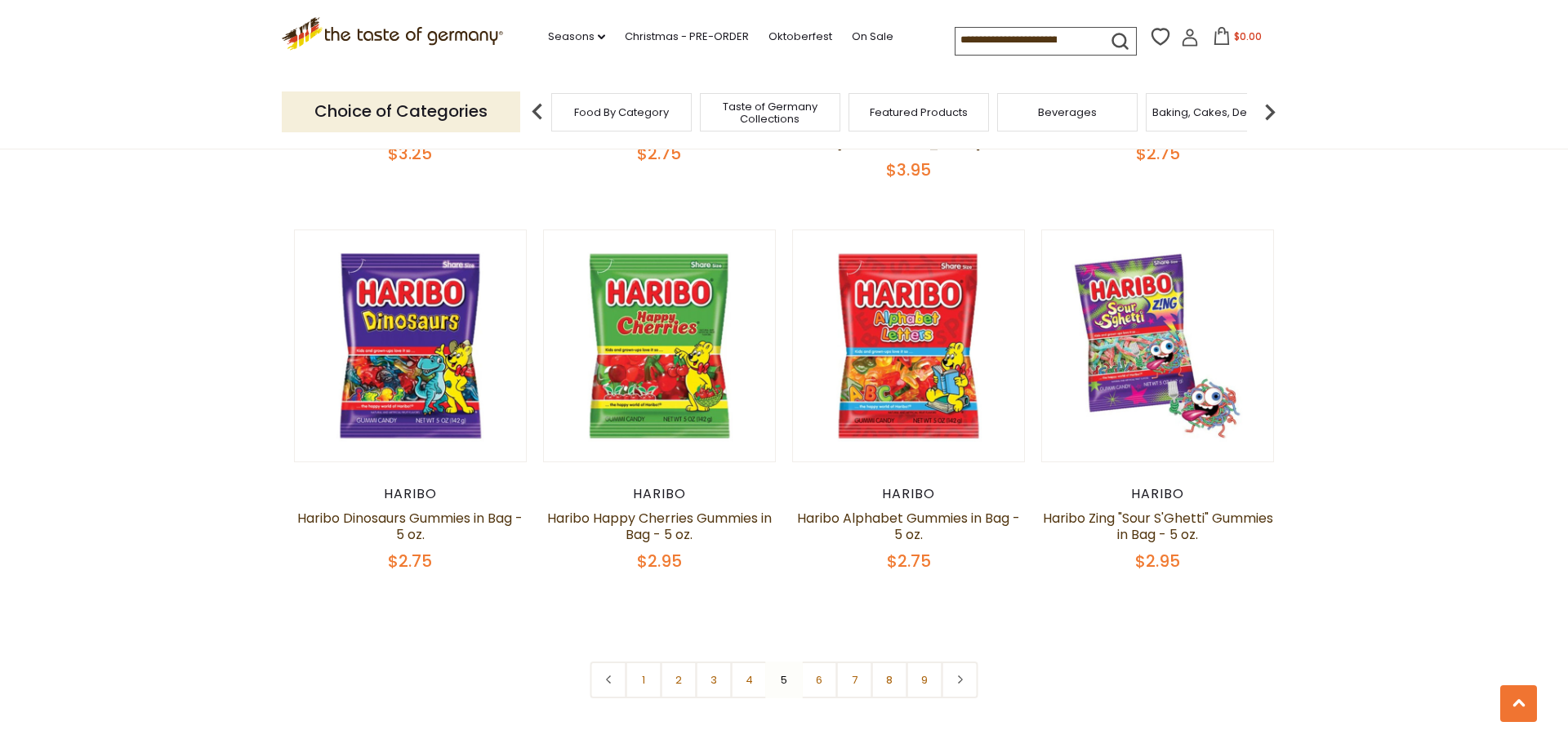
scroll to position [3813, 0]
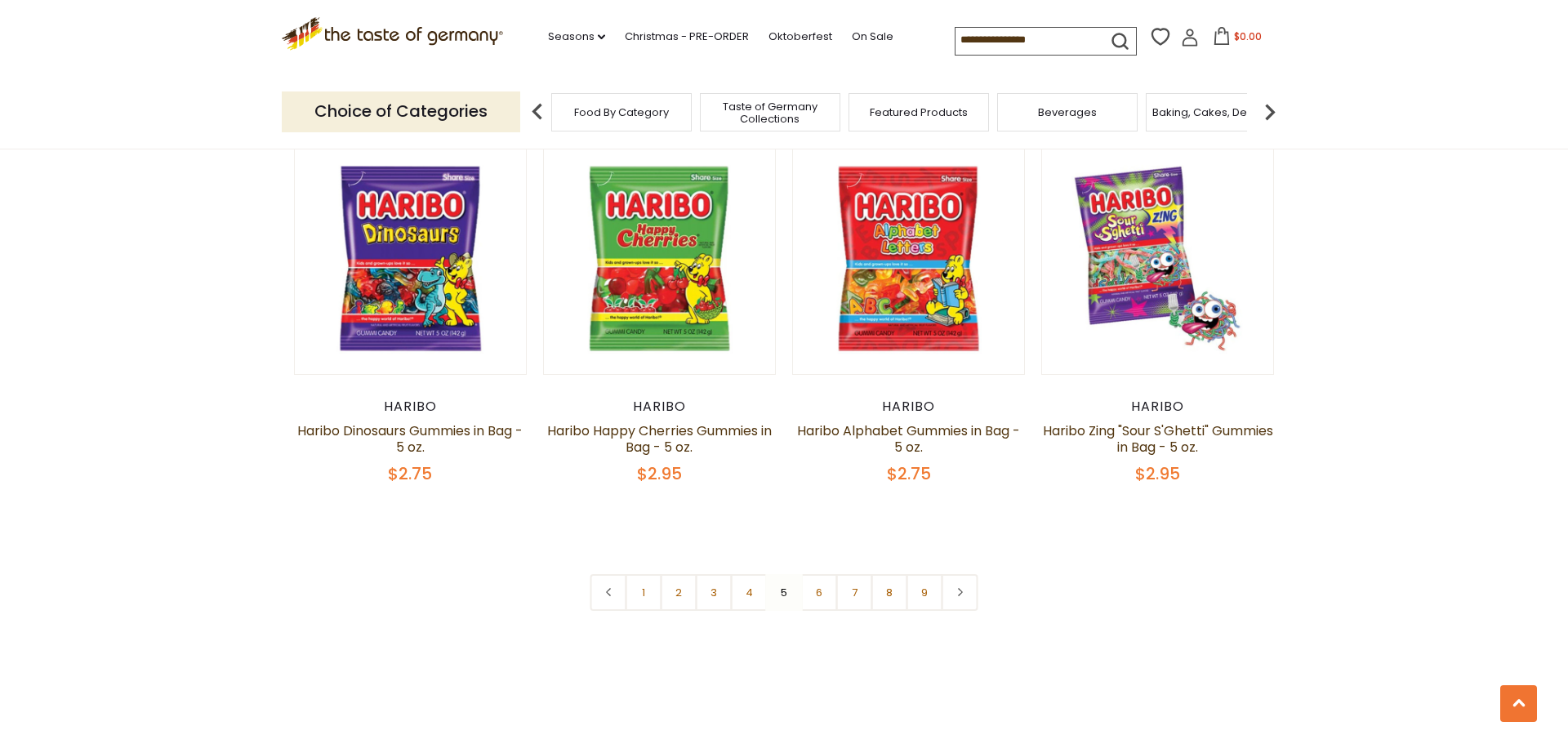
drag, startPoint x: 824, startPoint y: 567, endPoint x: 818, endPoint y: 554, distance: 14.3
click at [824, 575] on link "6" at bounding box center [820, 593] width 37 height 37
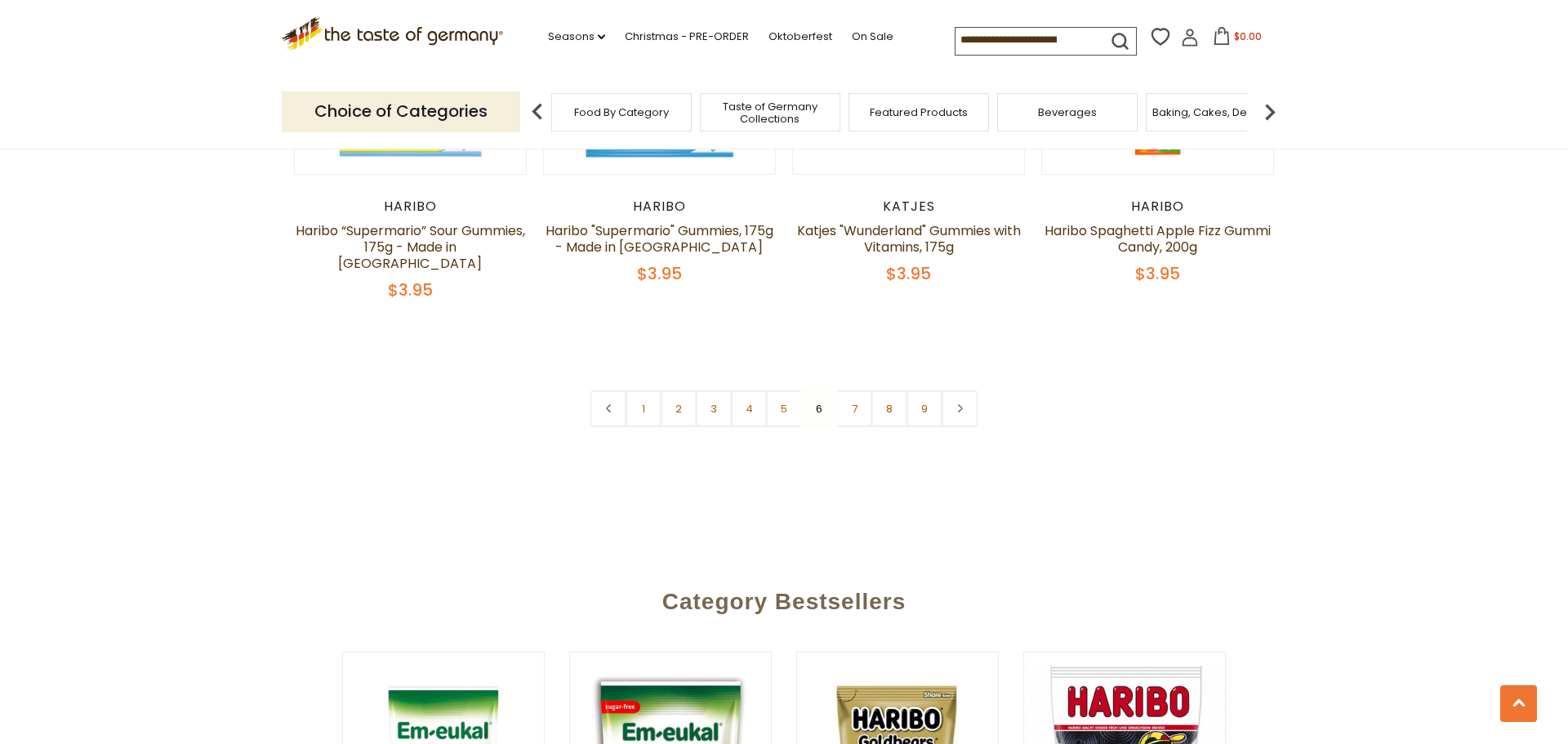
scroll to position [4227, 0]
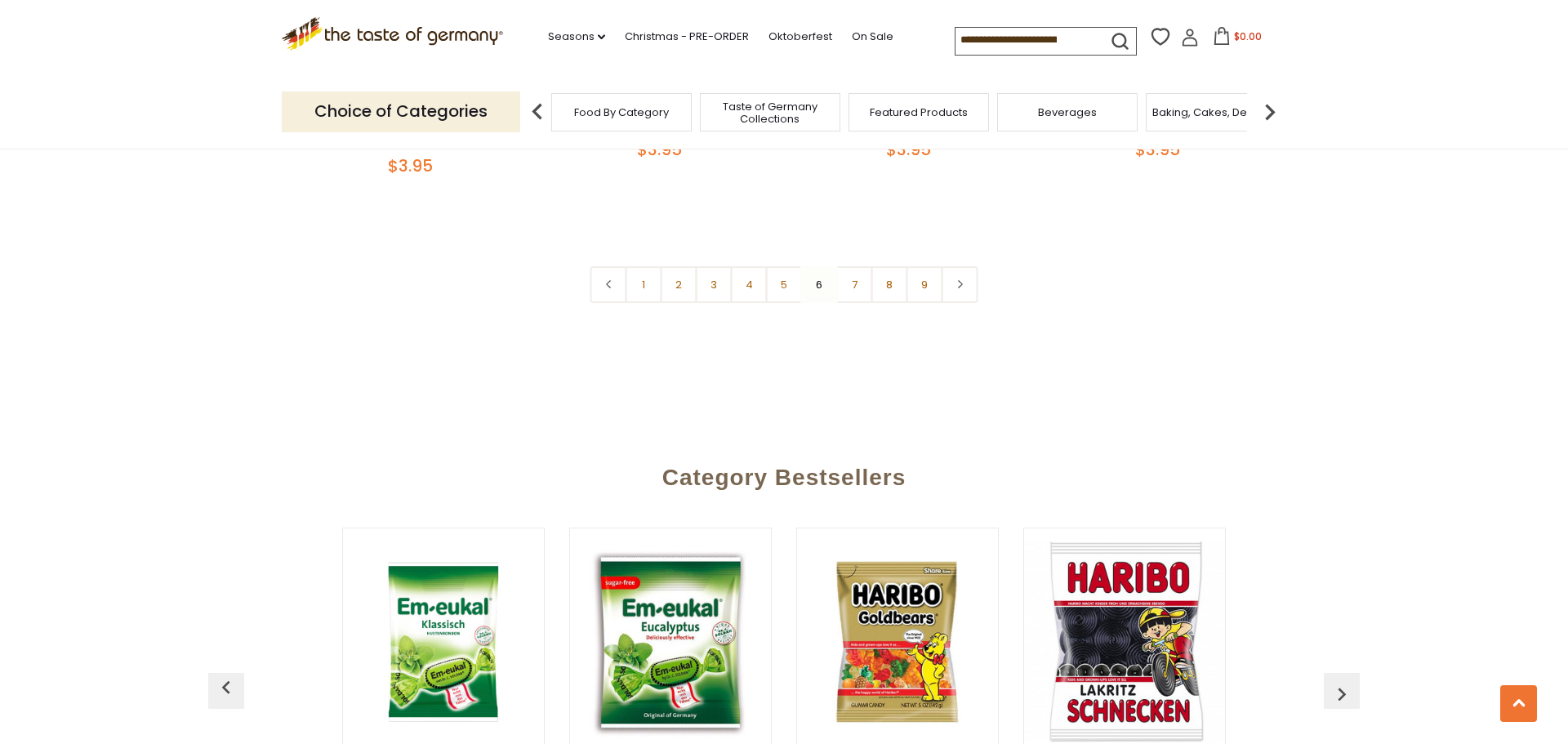
click at [1268, 110] on img at bounding box center [1270, 112] width 33 height 33
click at [1038, 106] on div "Cereal" at bounding box center [1013, 113] width 140 height 38
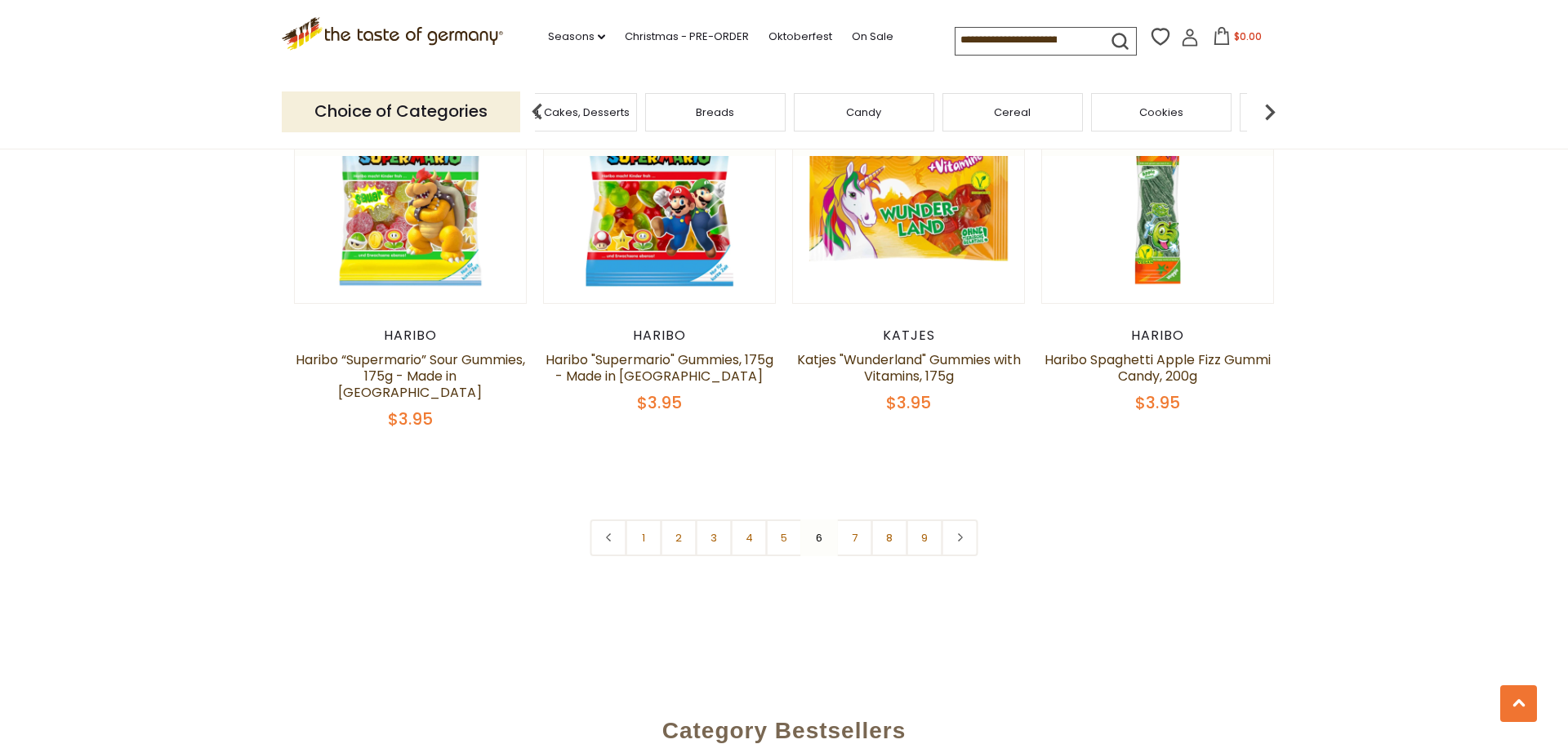
scroll to position [3640, 0]
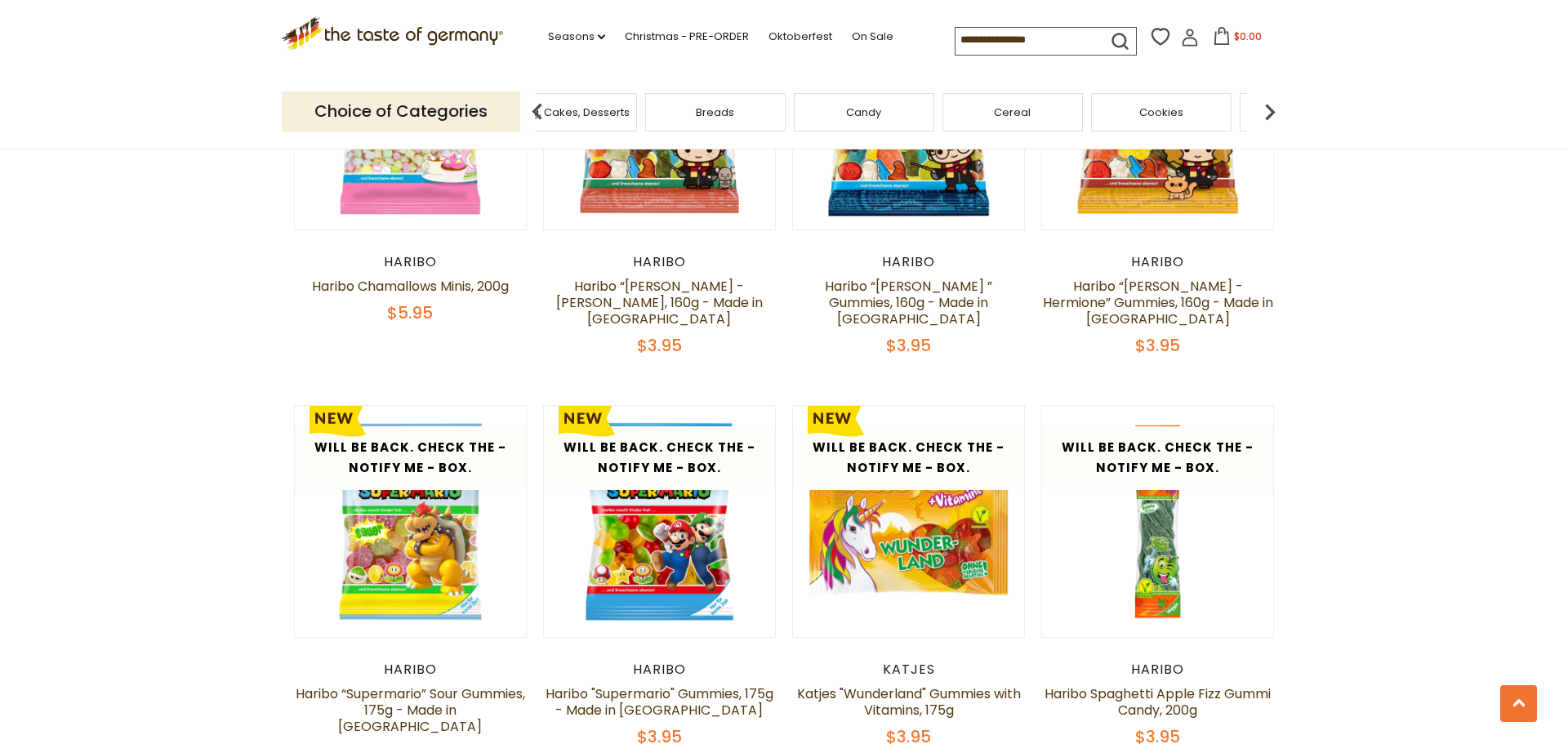
click at [1190, 101] on div "Cookies" at bounding box center [1161, 113] width 140 height 38
click at [1176, 111] on span "Cookies" at bounding box center [1161, 112] width 44 height 13
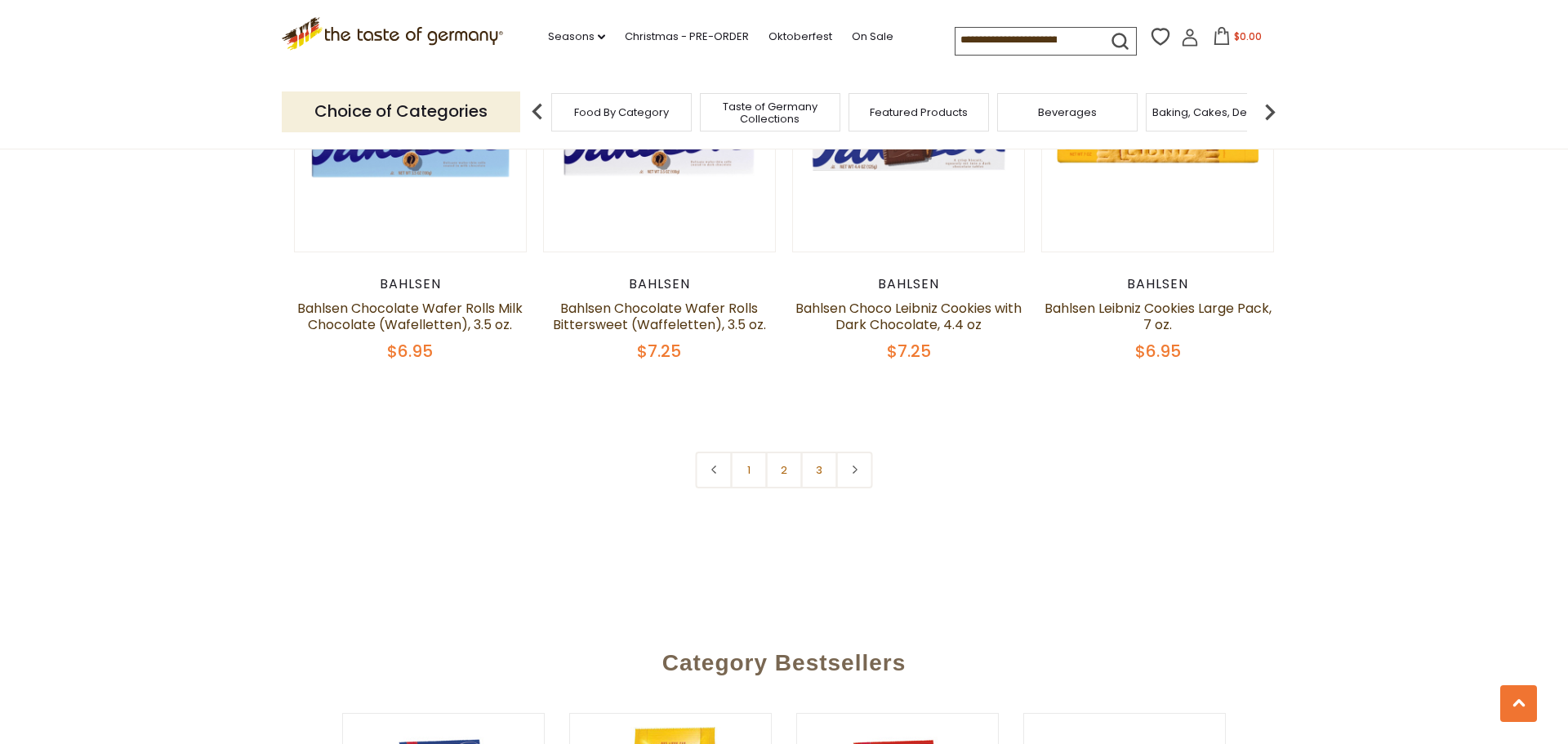
scroll to position [3893, 0]
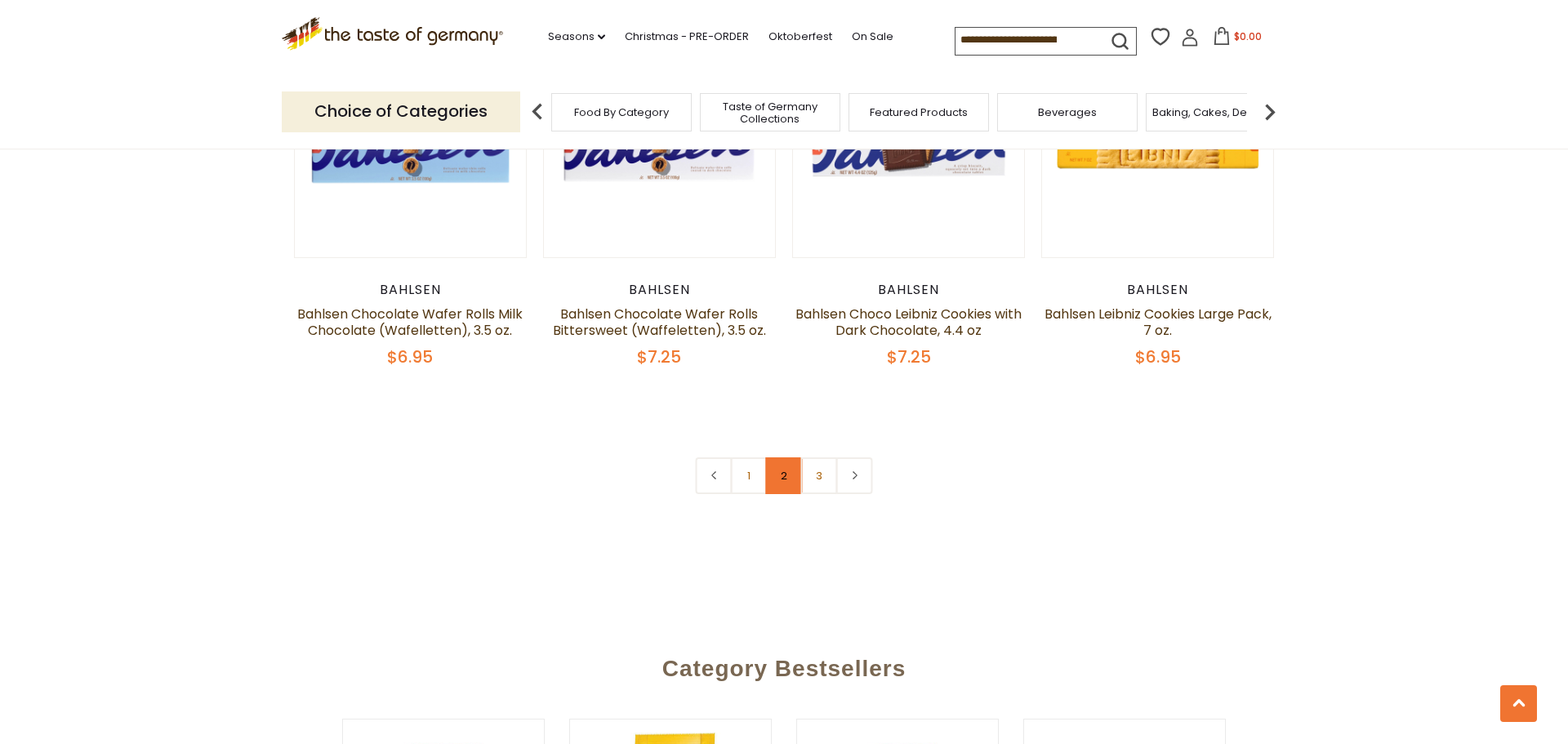
click at [787, 479] on link "2" at bounding box center [784, 475] width 37 height 37
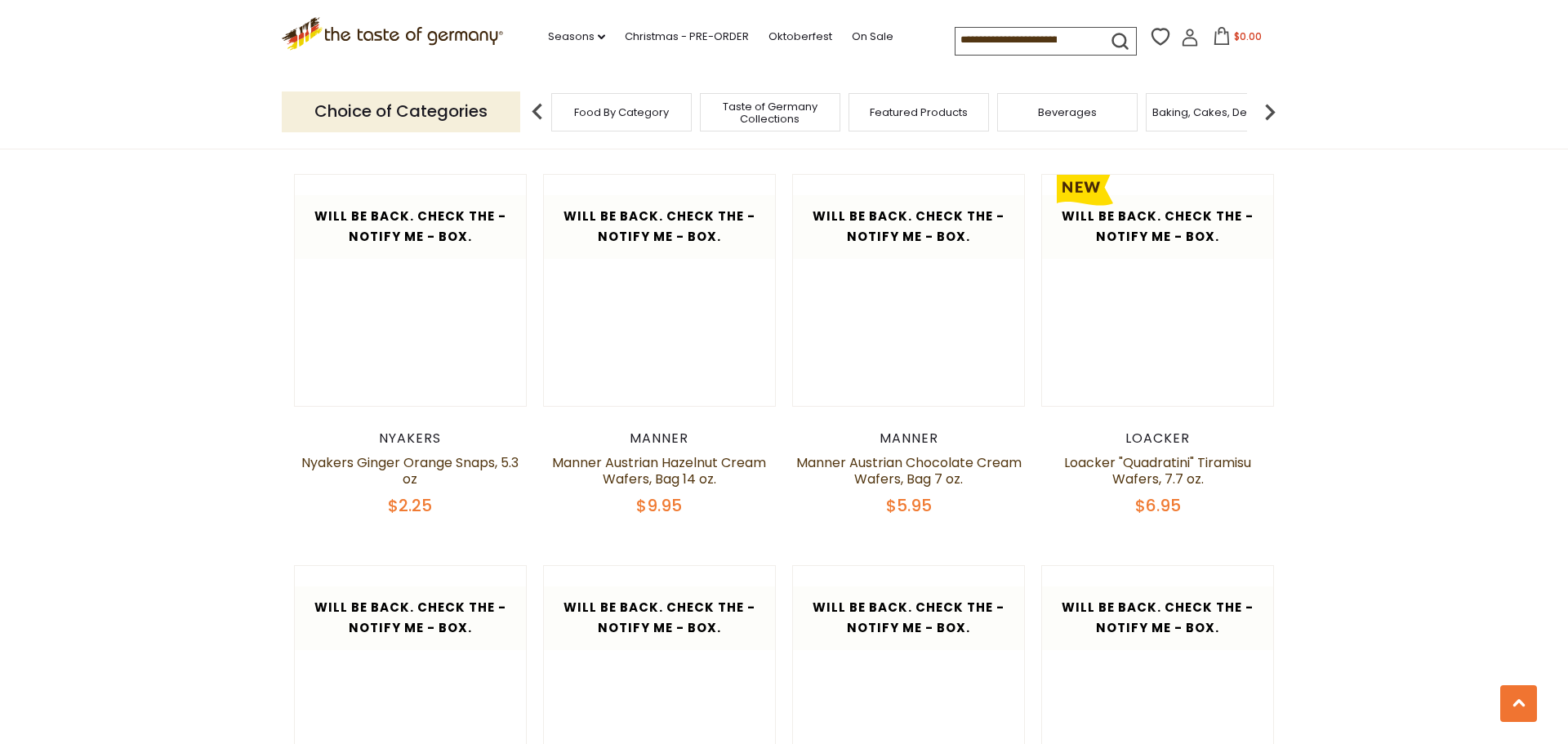
scroll to position [2410, 0]
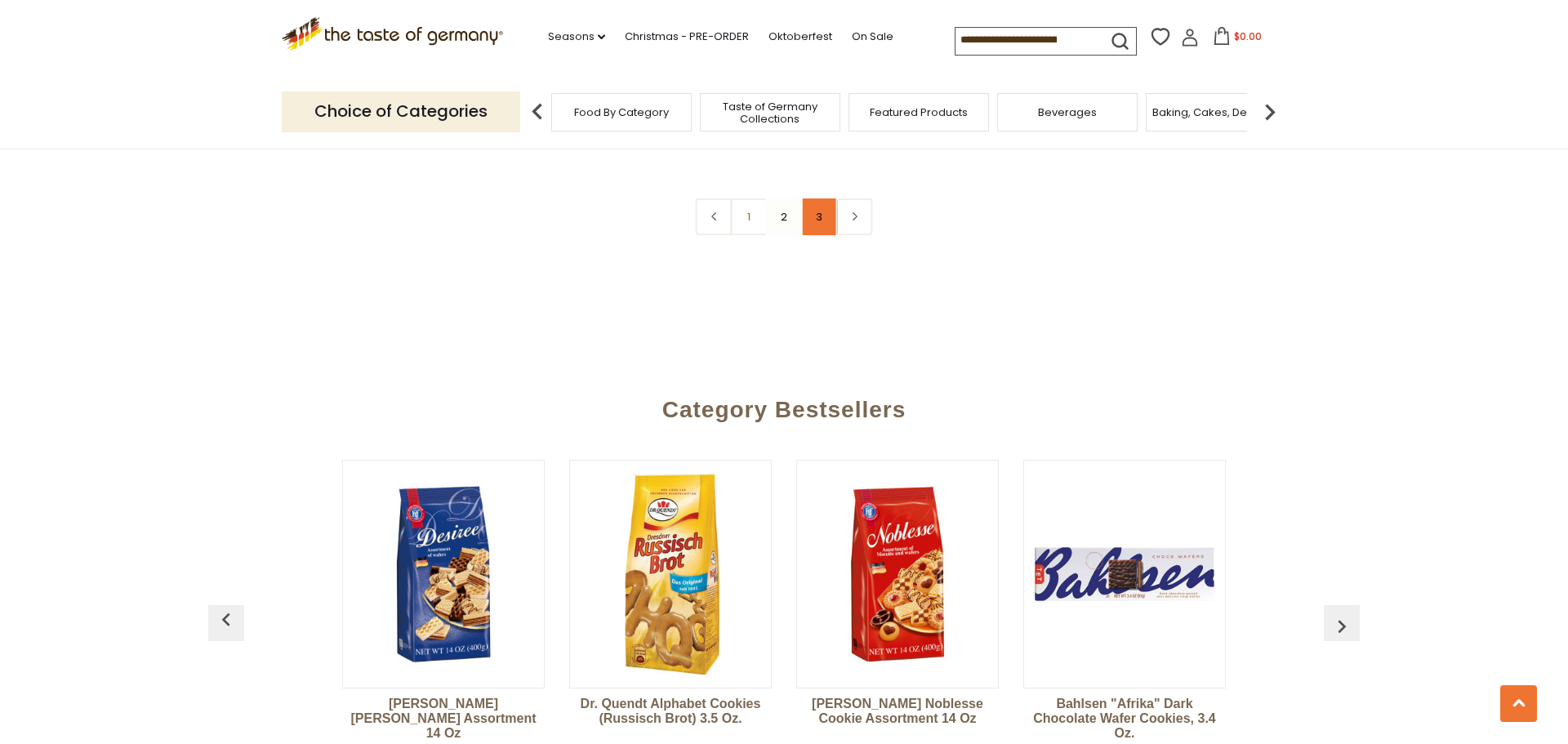
click at [825, 230] on link "3" at bounding box center [820, 217] width 37 height 37
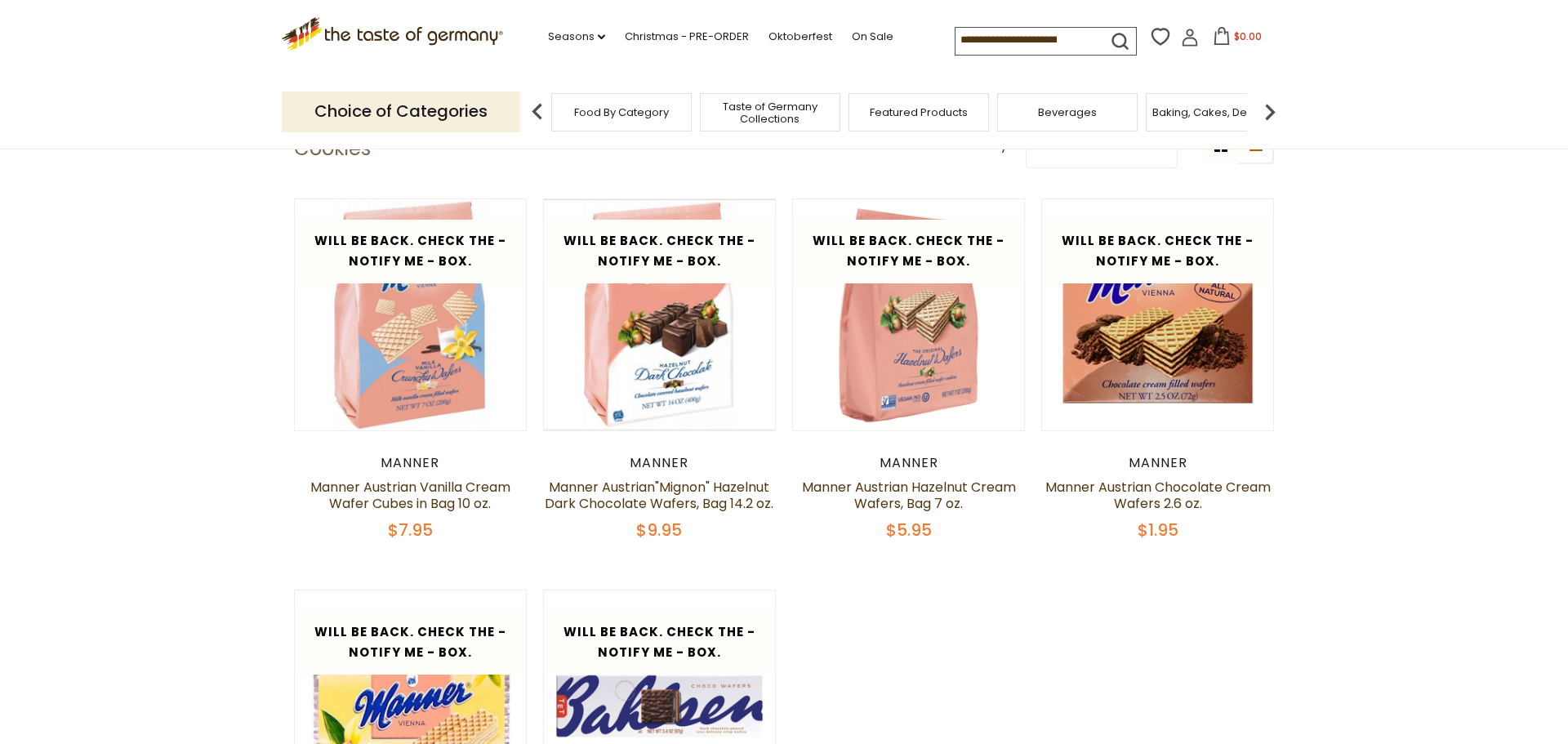
scroll to position [520, 0]
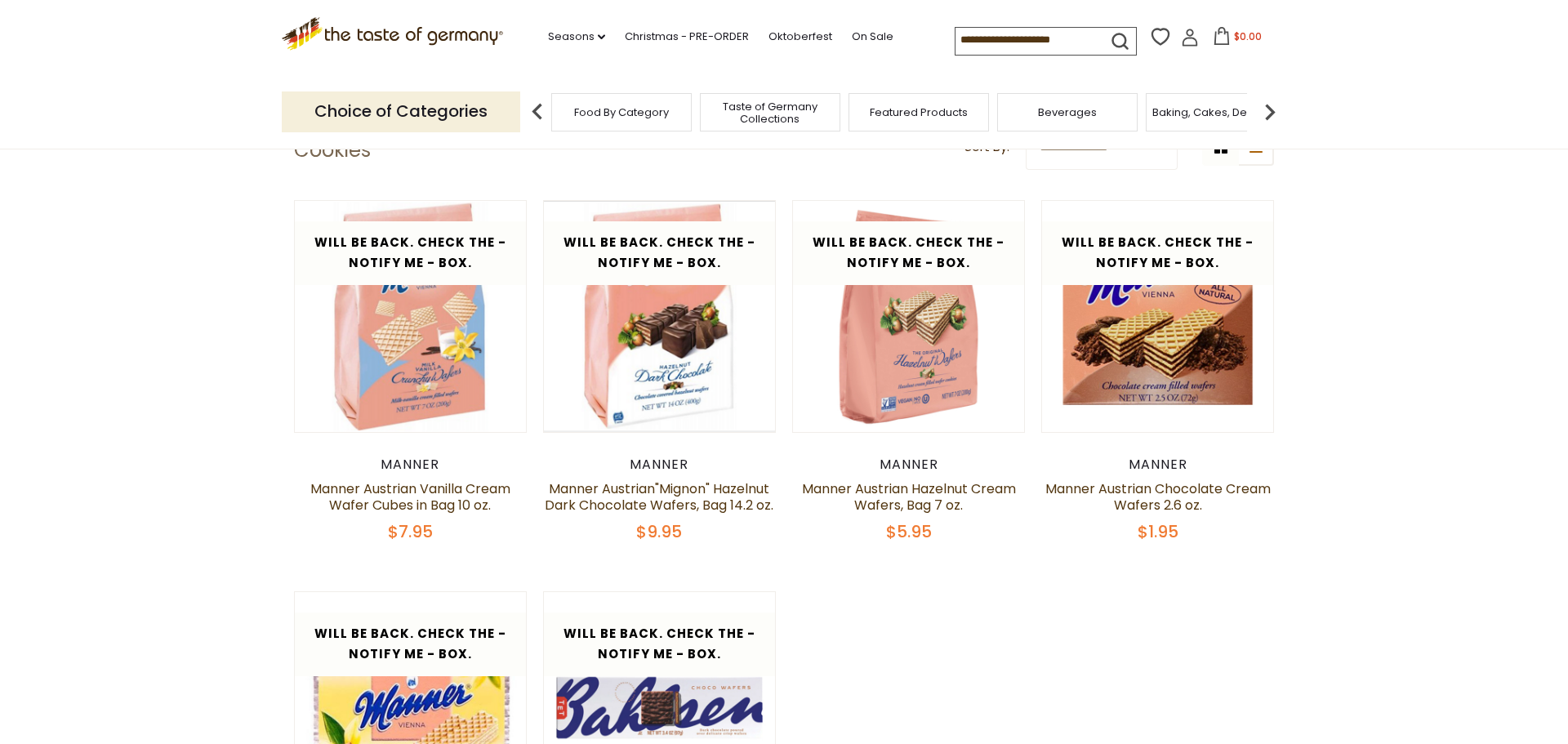
click at [1270, 111] on img at bounding box center [1270, 112] width 33 height 33
click at [996, 107] on span "Cereal" at bounding box center [1012, 112] width 37 height 13
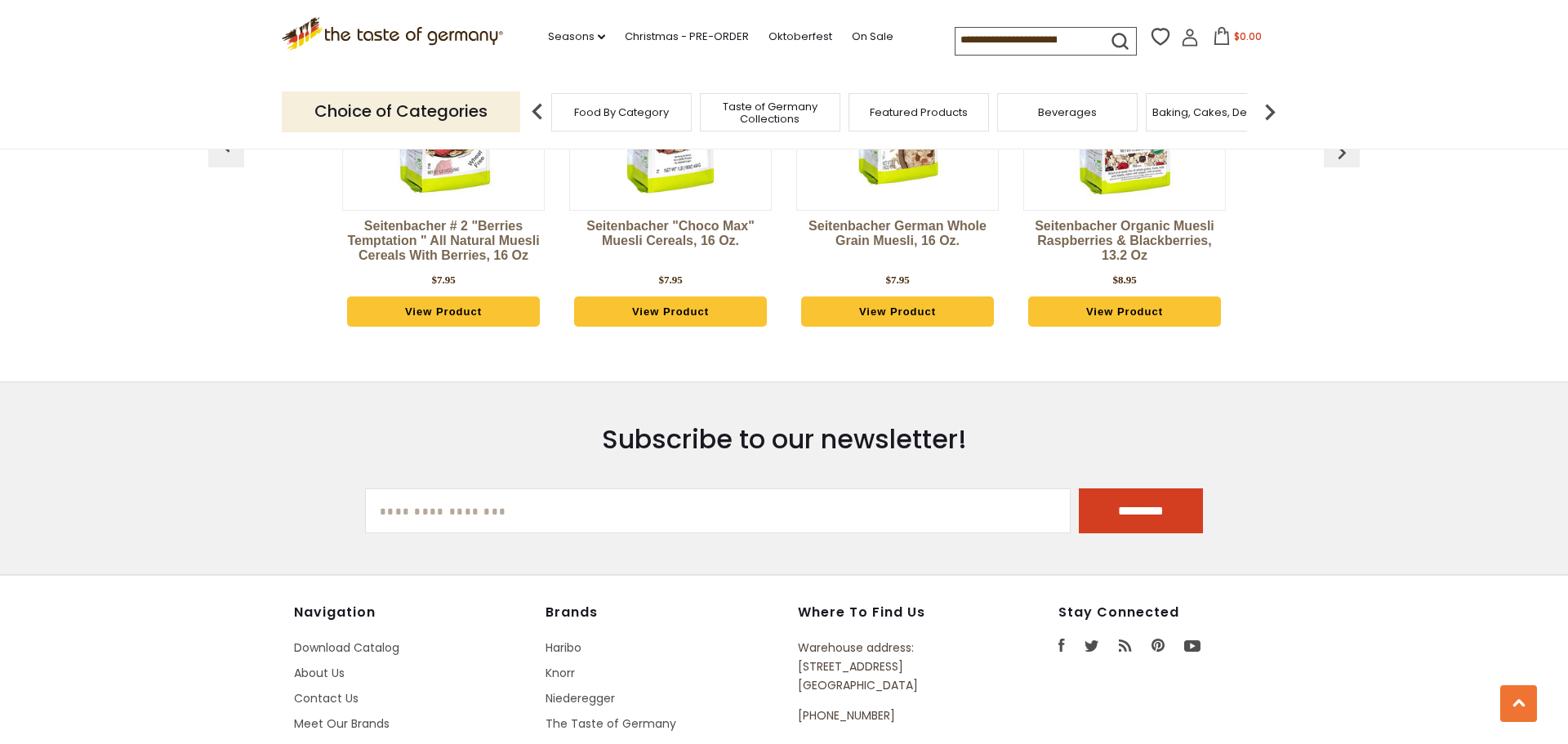
scroll to position [2891, 0]
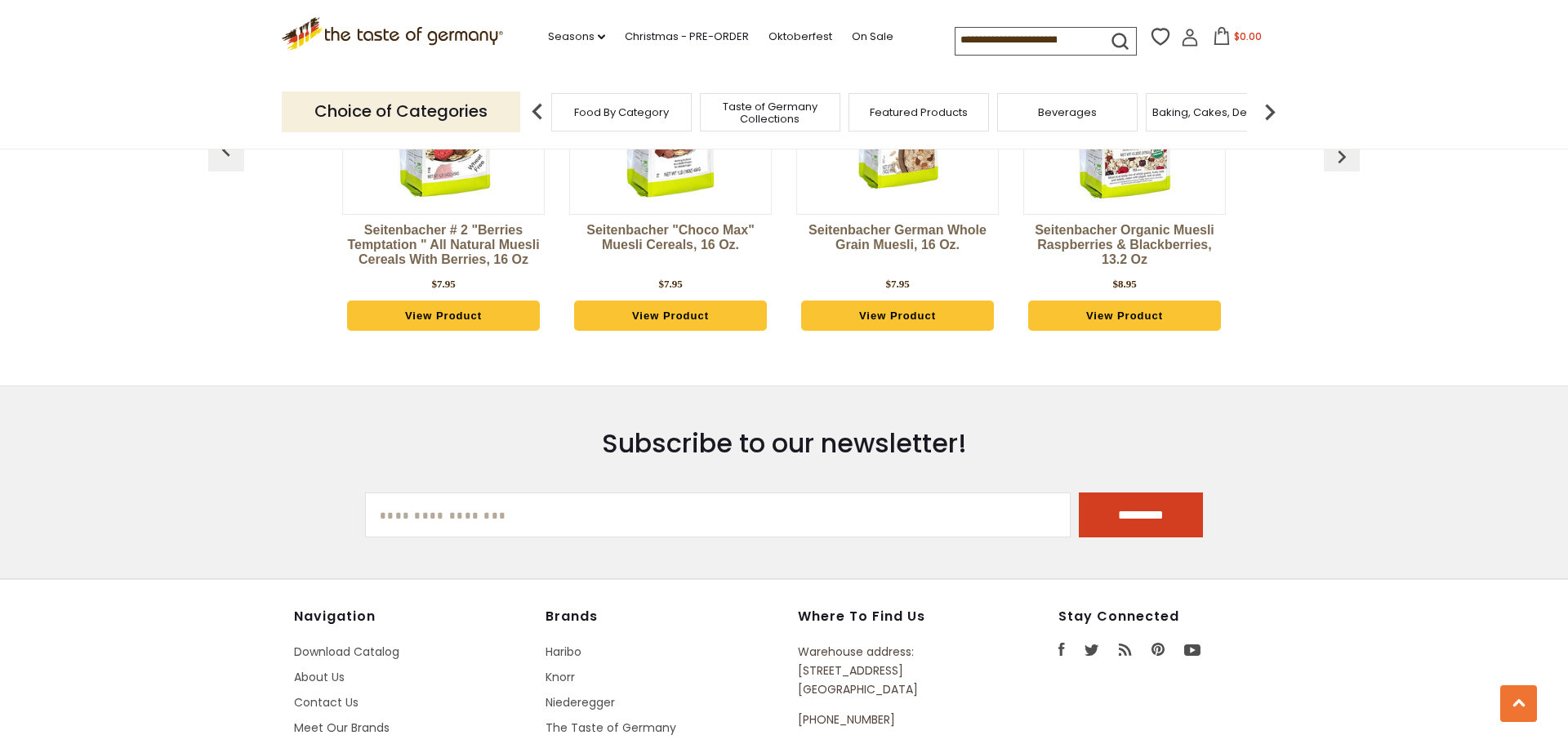
click at [1273, 109] on img at bounding box center [1270, 112] width 33 height 33
click at [1272, 109] on img at bounding box center [1270, 112] width 33 height 33
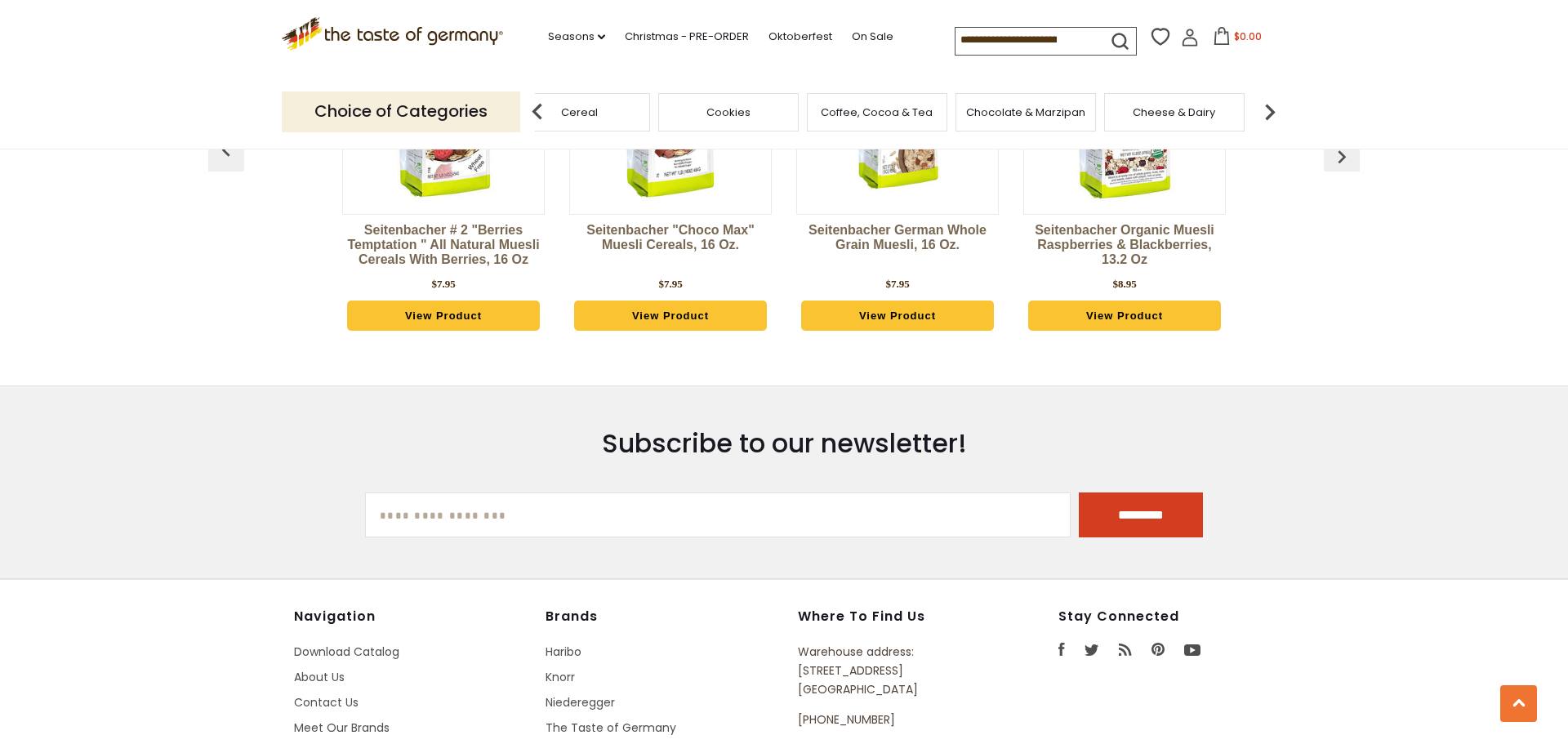
click at [1062, 115] on span "Chocolate & Marzipan" at bounding box center [1025, 112] width 119 height 13
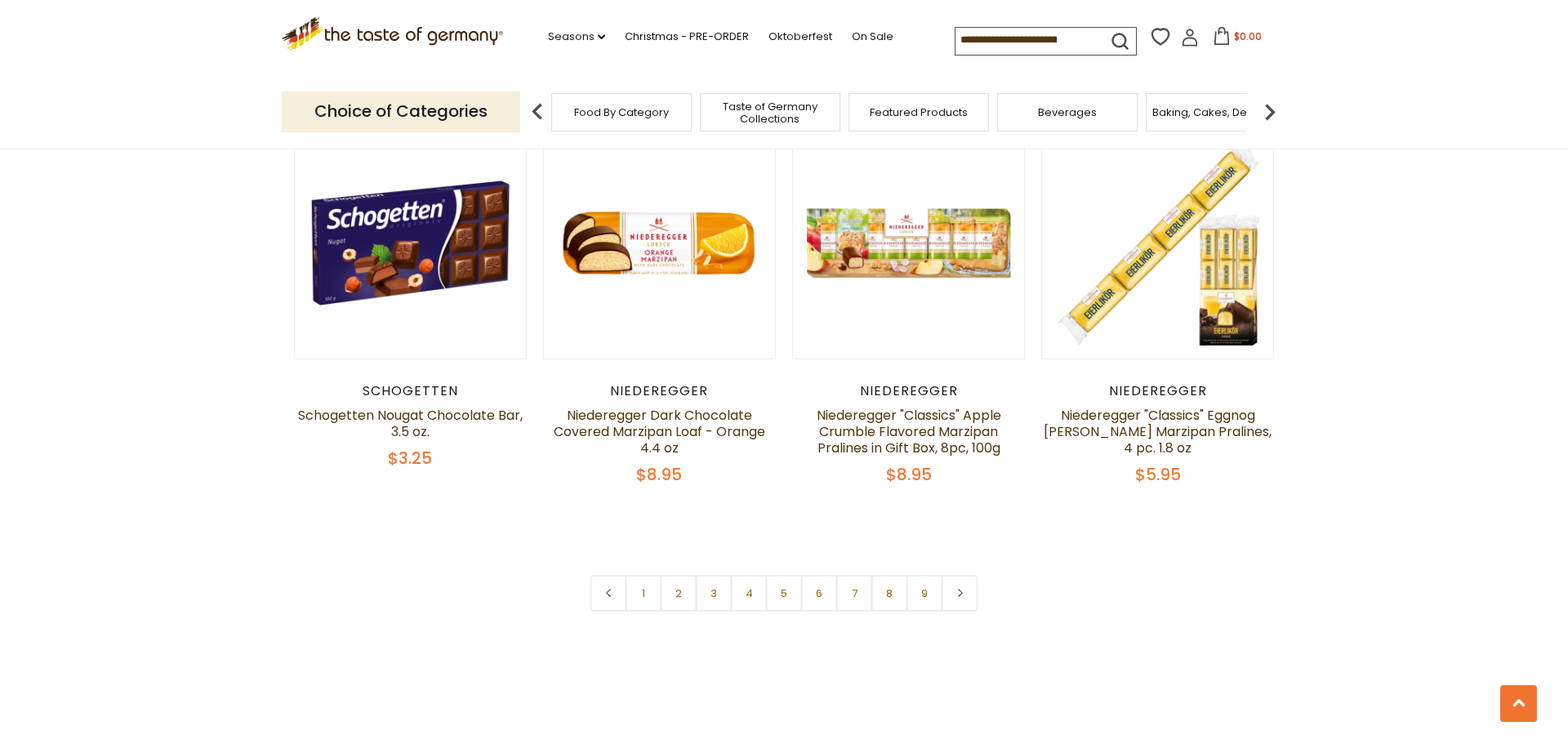
scroll to position [3882, 0]
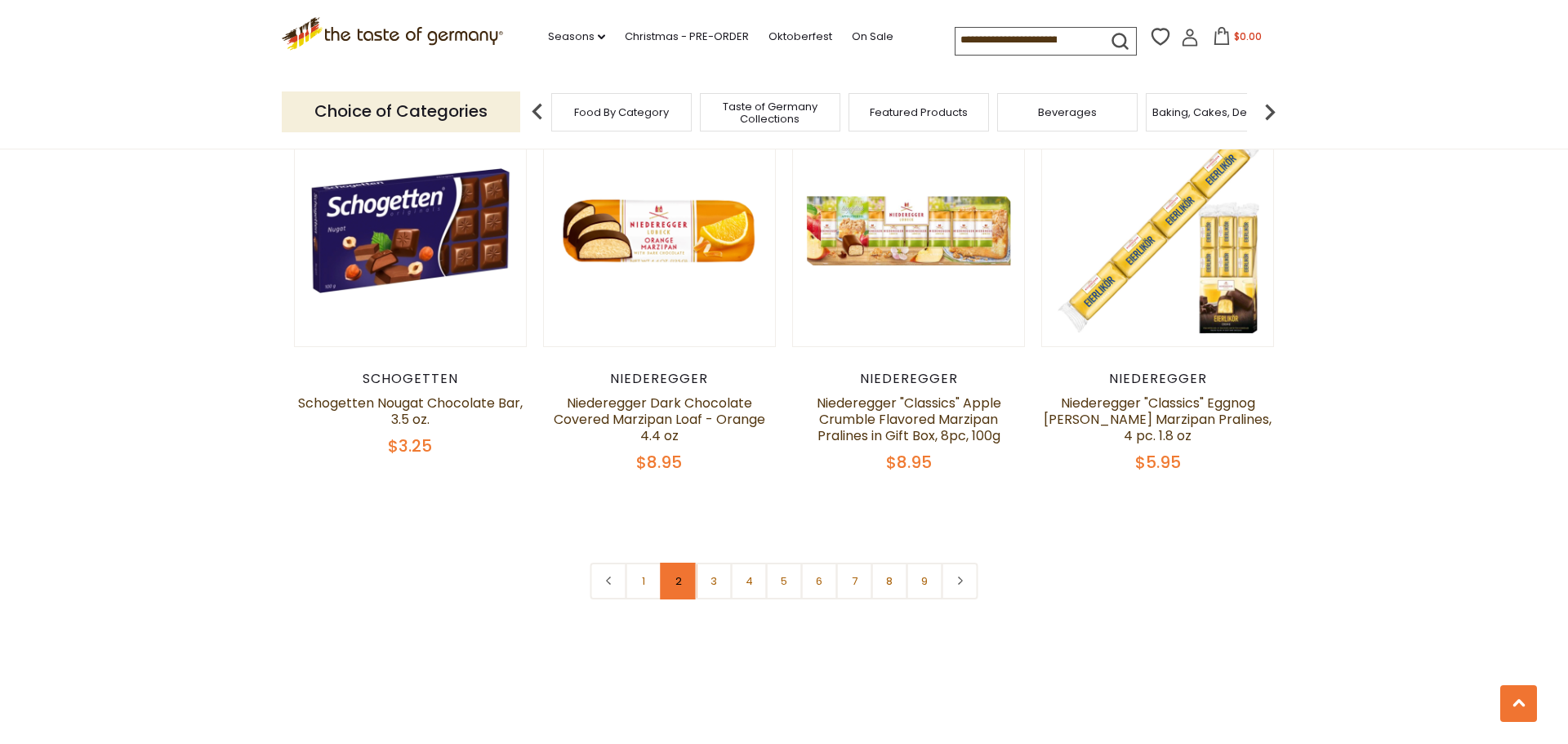
click at [684, 563] on link "2" at bounding box center [679, 581] width 37 height 37
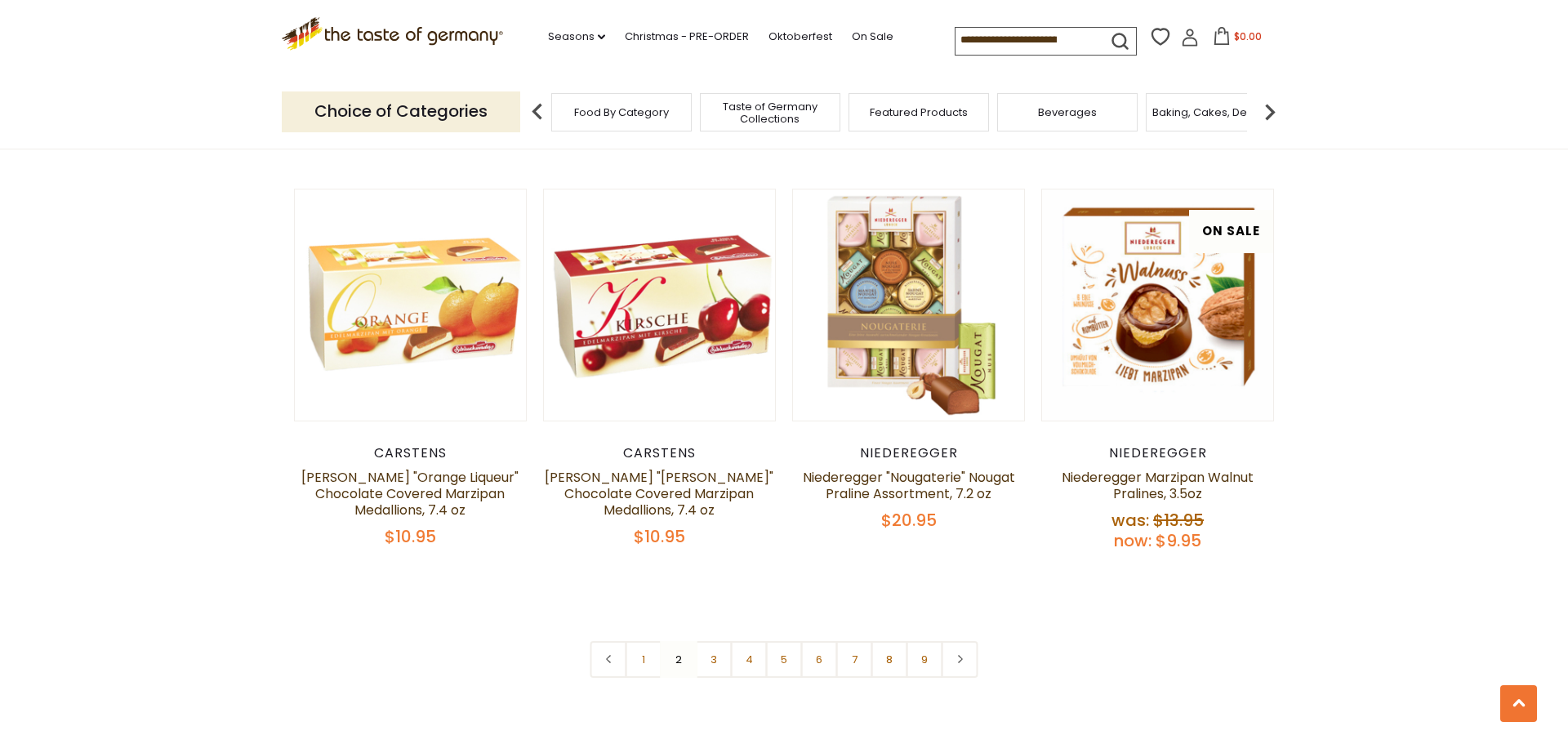
scroll to position [3794, 0]
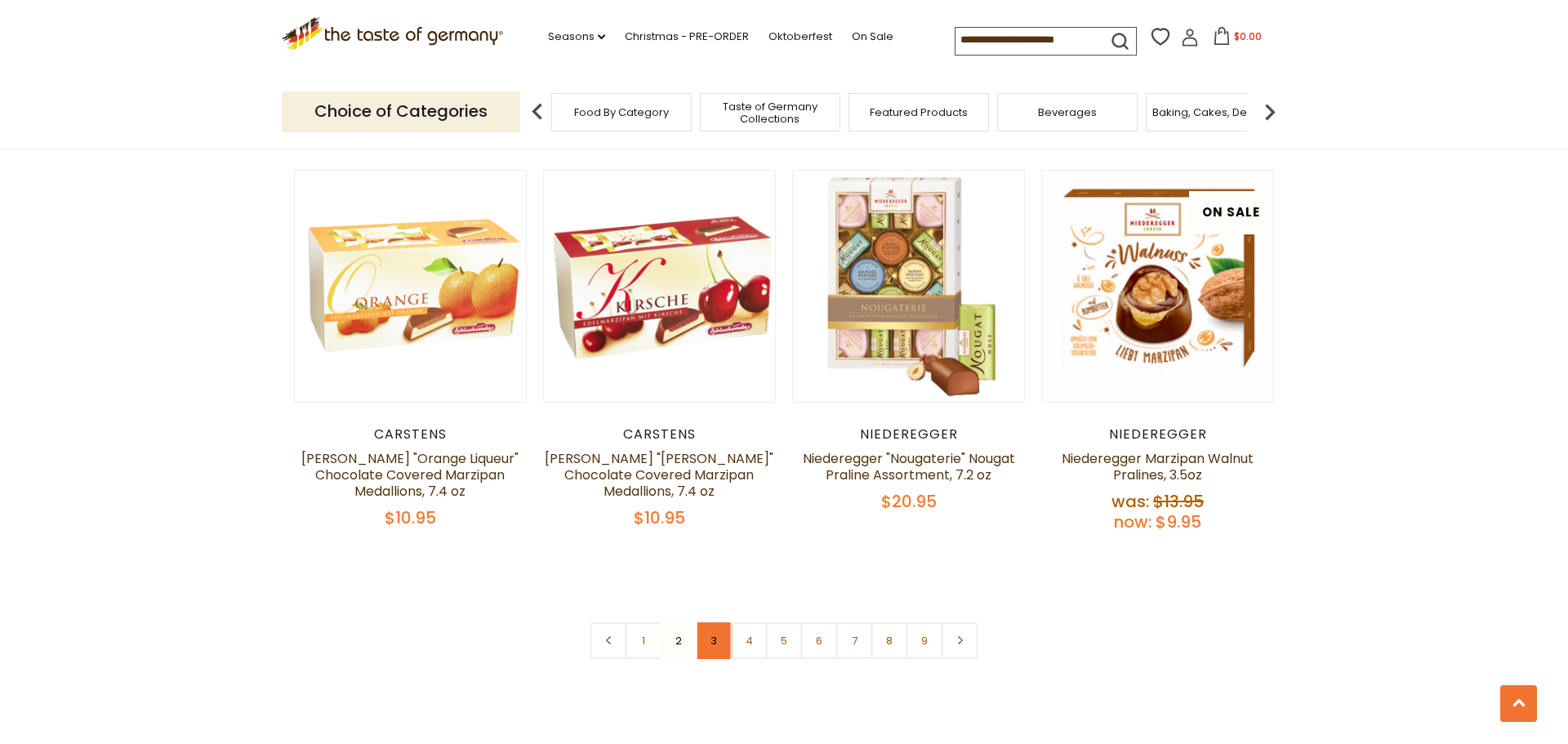
click at [722, 632] on link "3" at bounding box center [714, 641] width 37 height 37
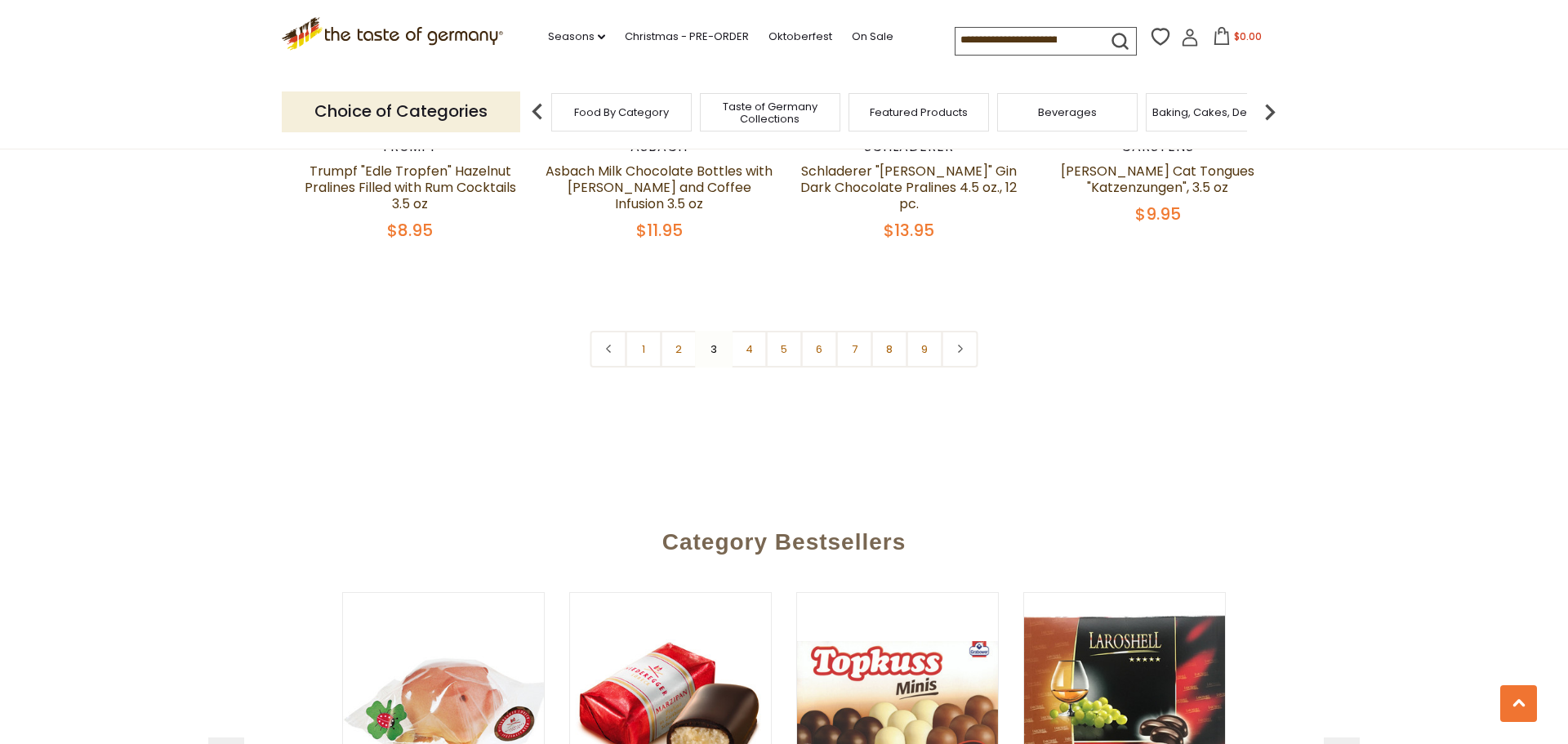
scroll to position [4146, 0]
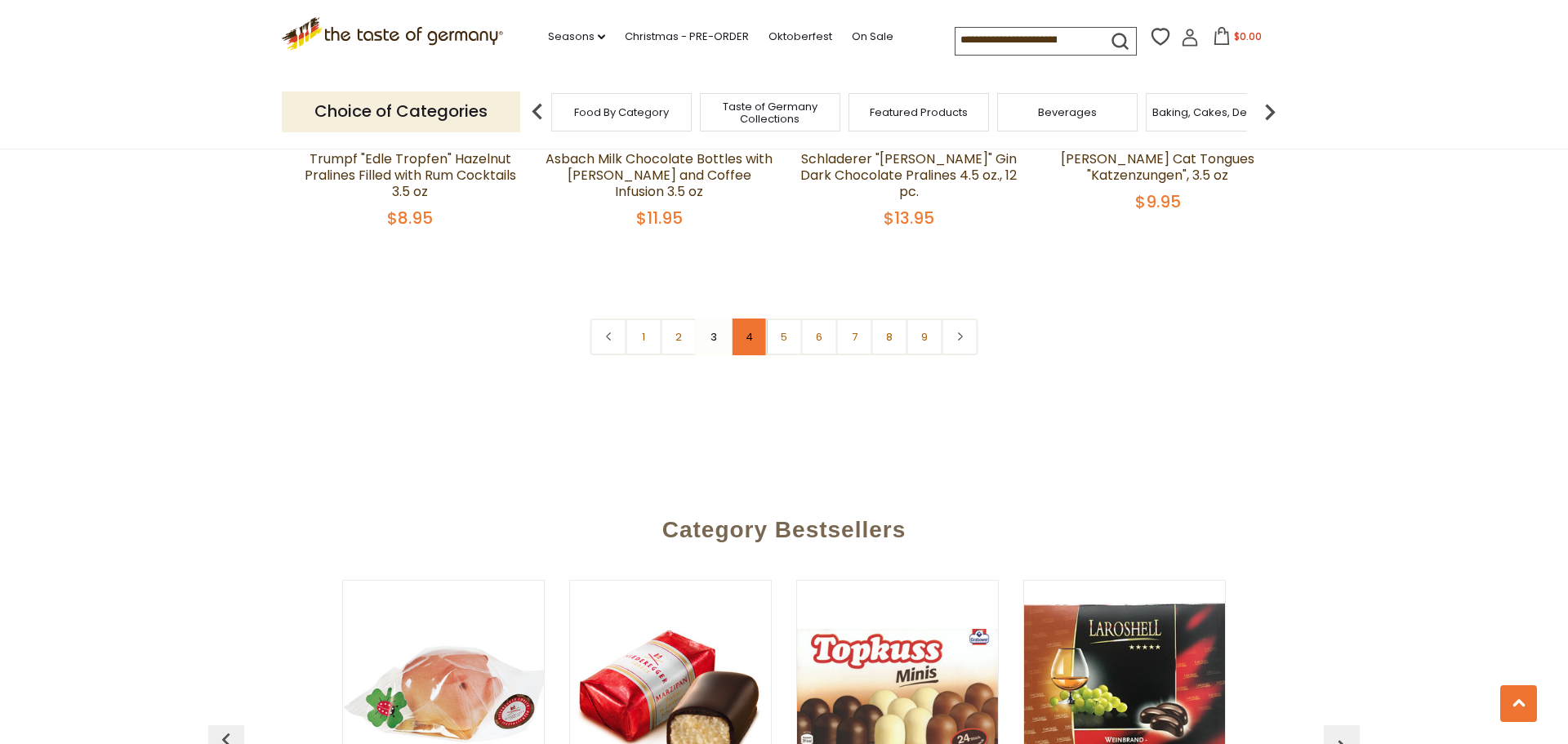
click at [750, 319] on link "4" at bounding box center [749, 337] width 37 height 37
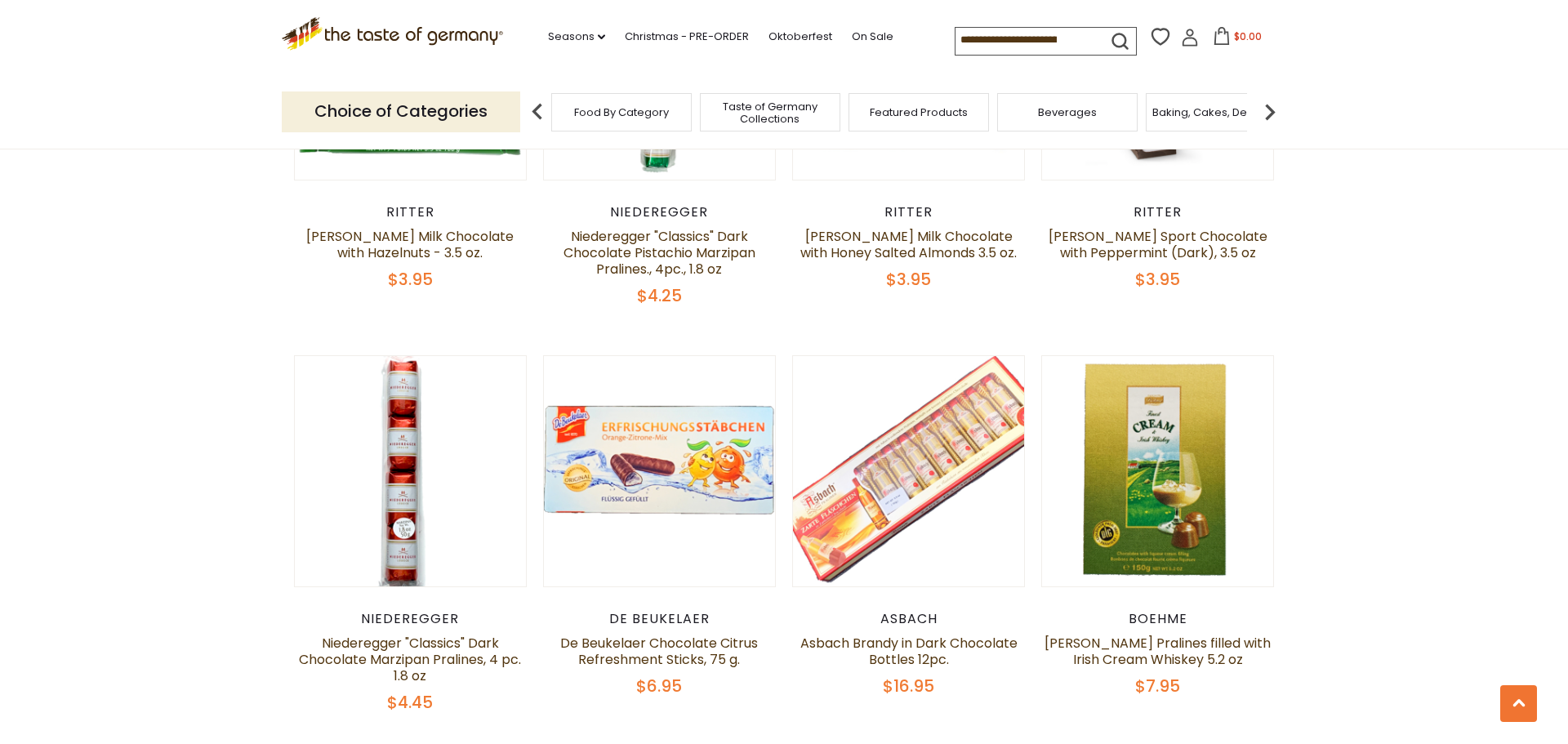
scroll to position [3231, 0]
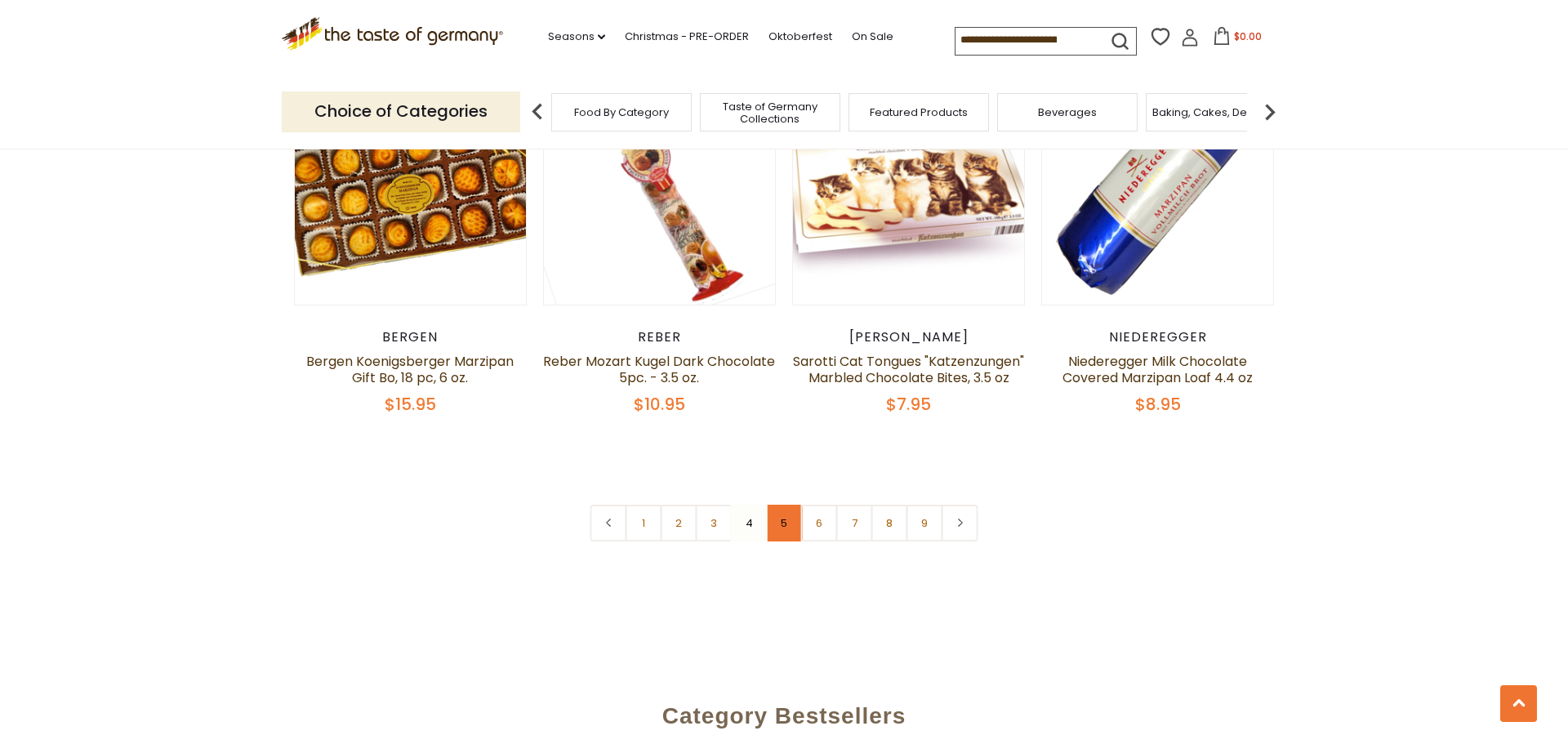
click at [774, 512] on link "5" at bounding box center [784, 524] width 37 height 37
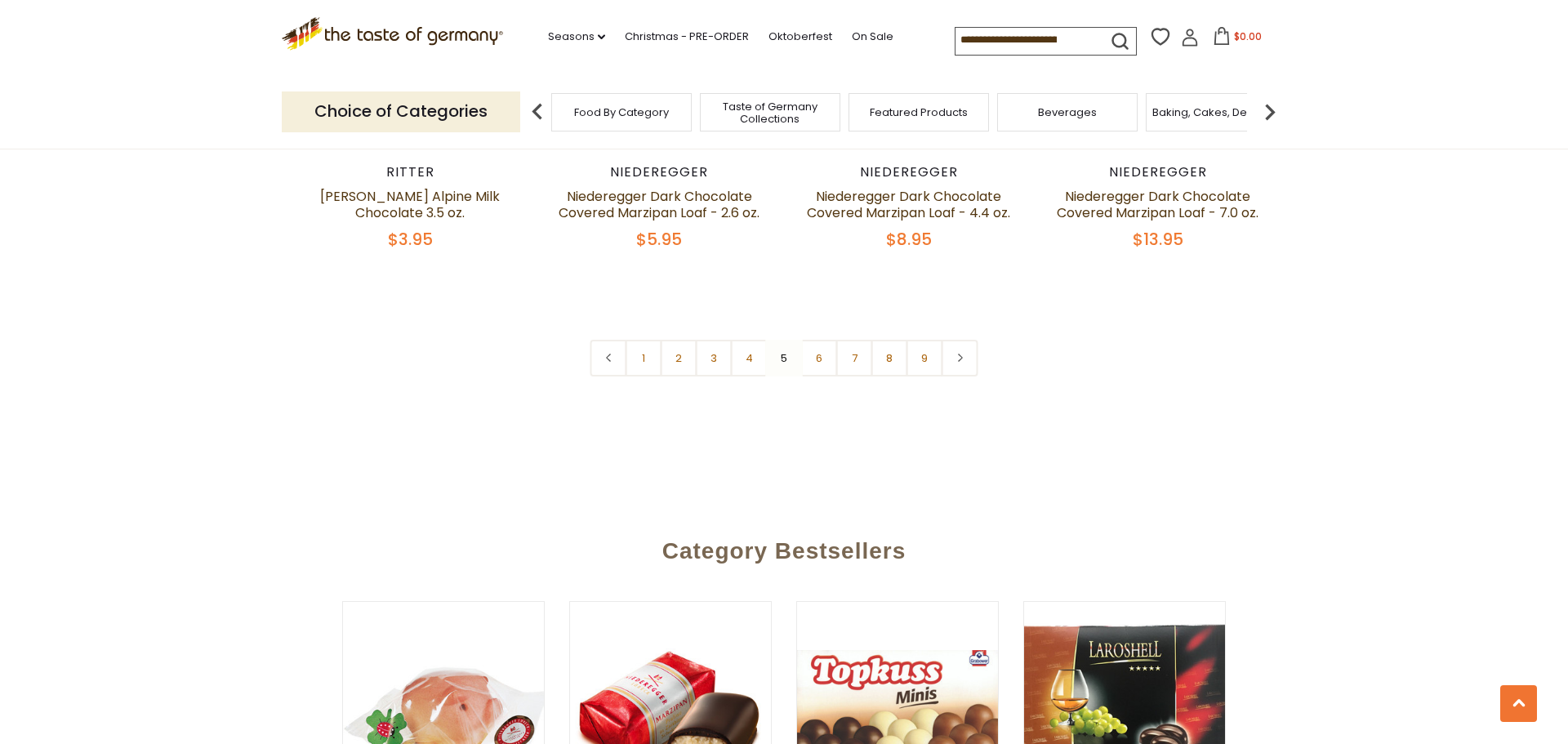
scroll to position [4079, 0]
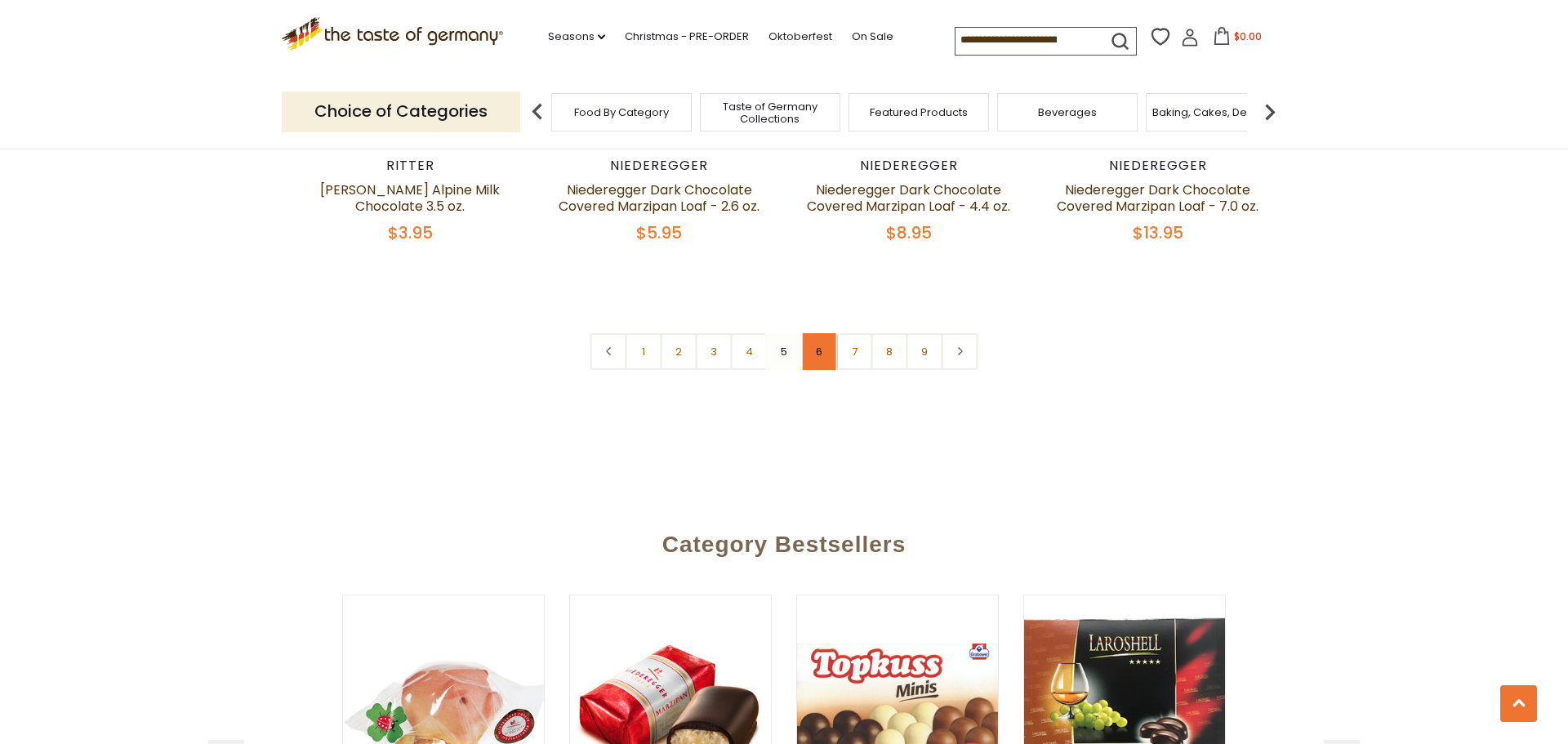
click at [822, 333] on link "6" at bounding box center [820, 351] width 37 height 37
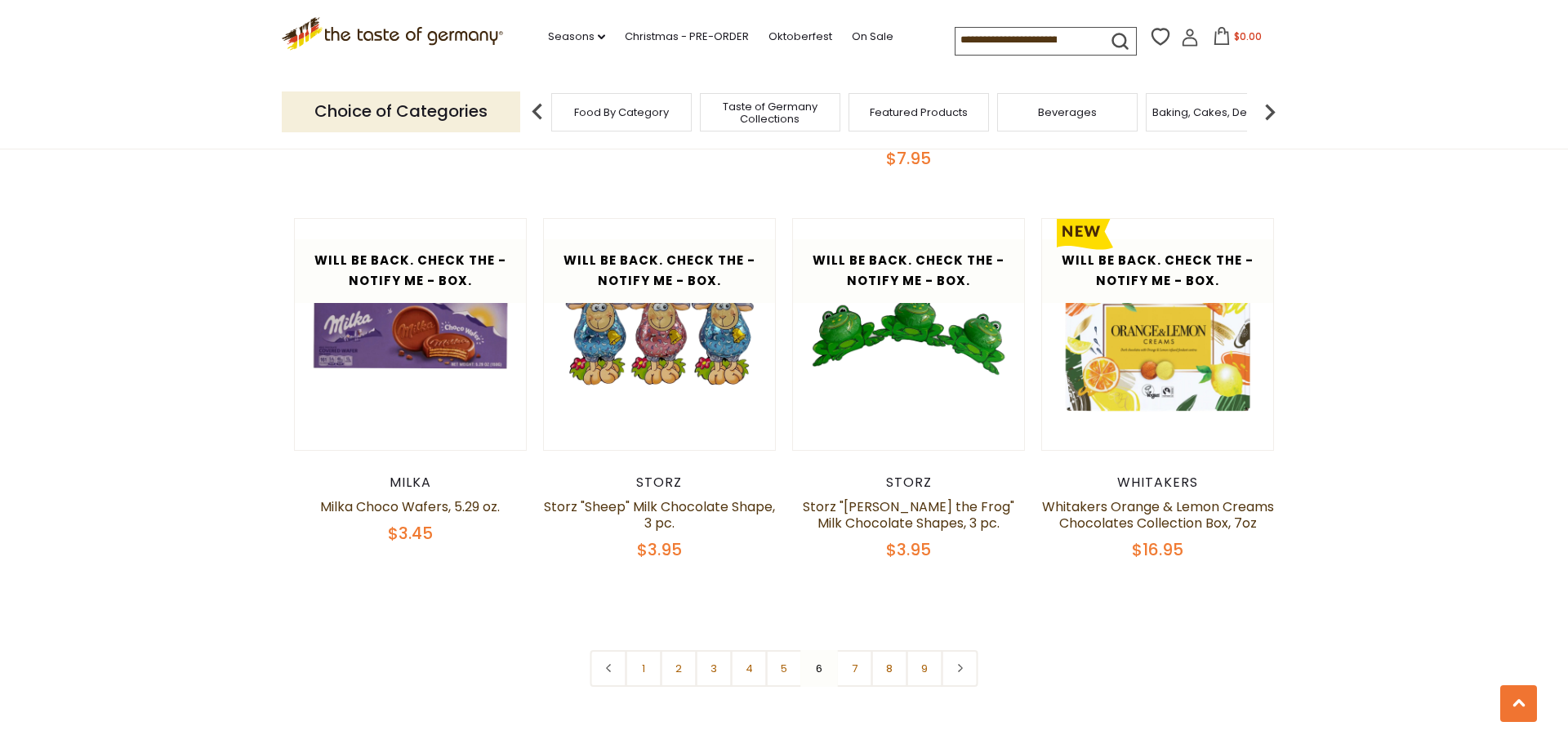
scroll to position [3708, 0]
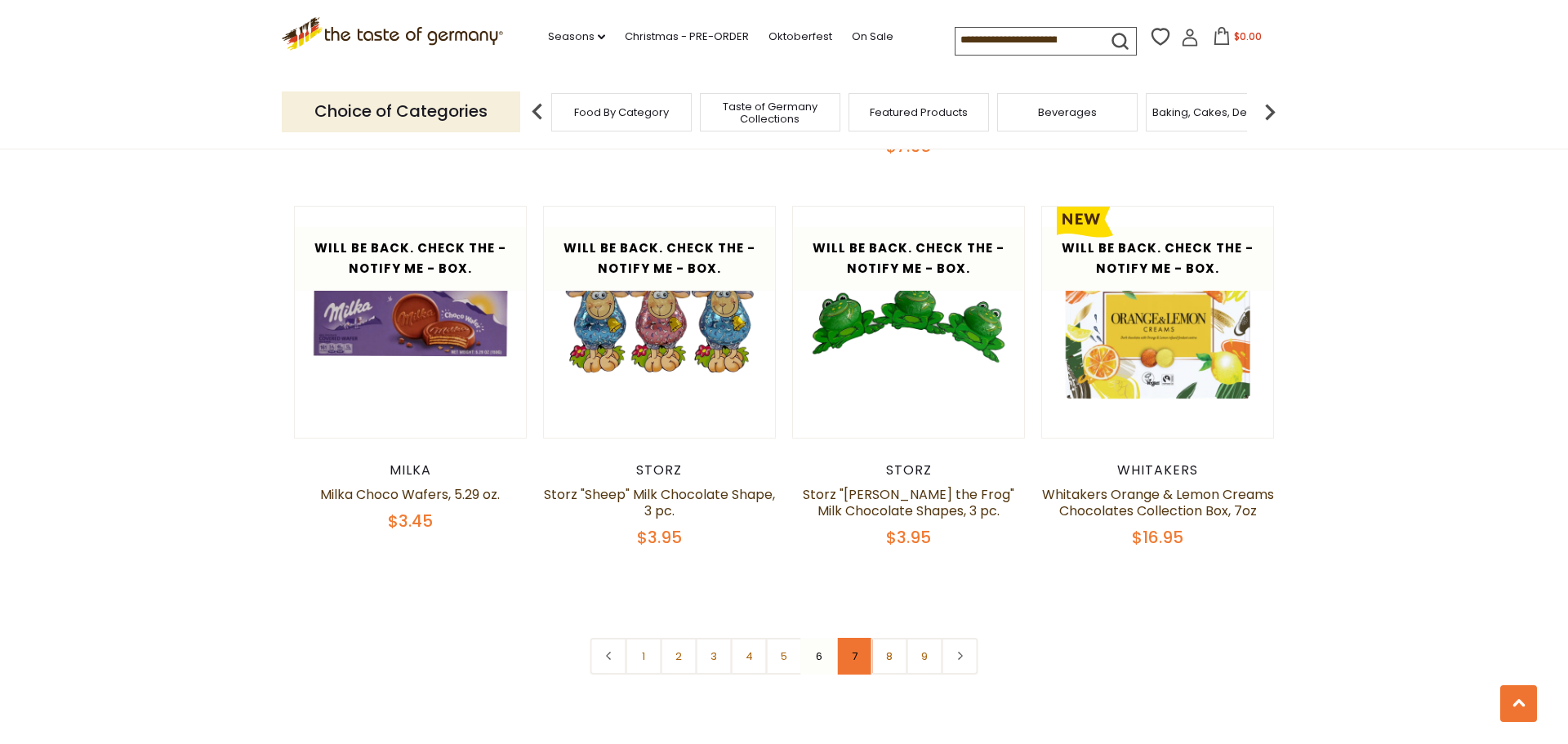
click at [855, 662] on link "7" at bounding box center [854, 656] width 37 height 37
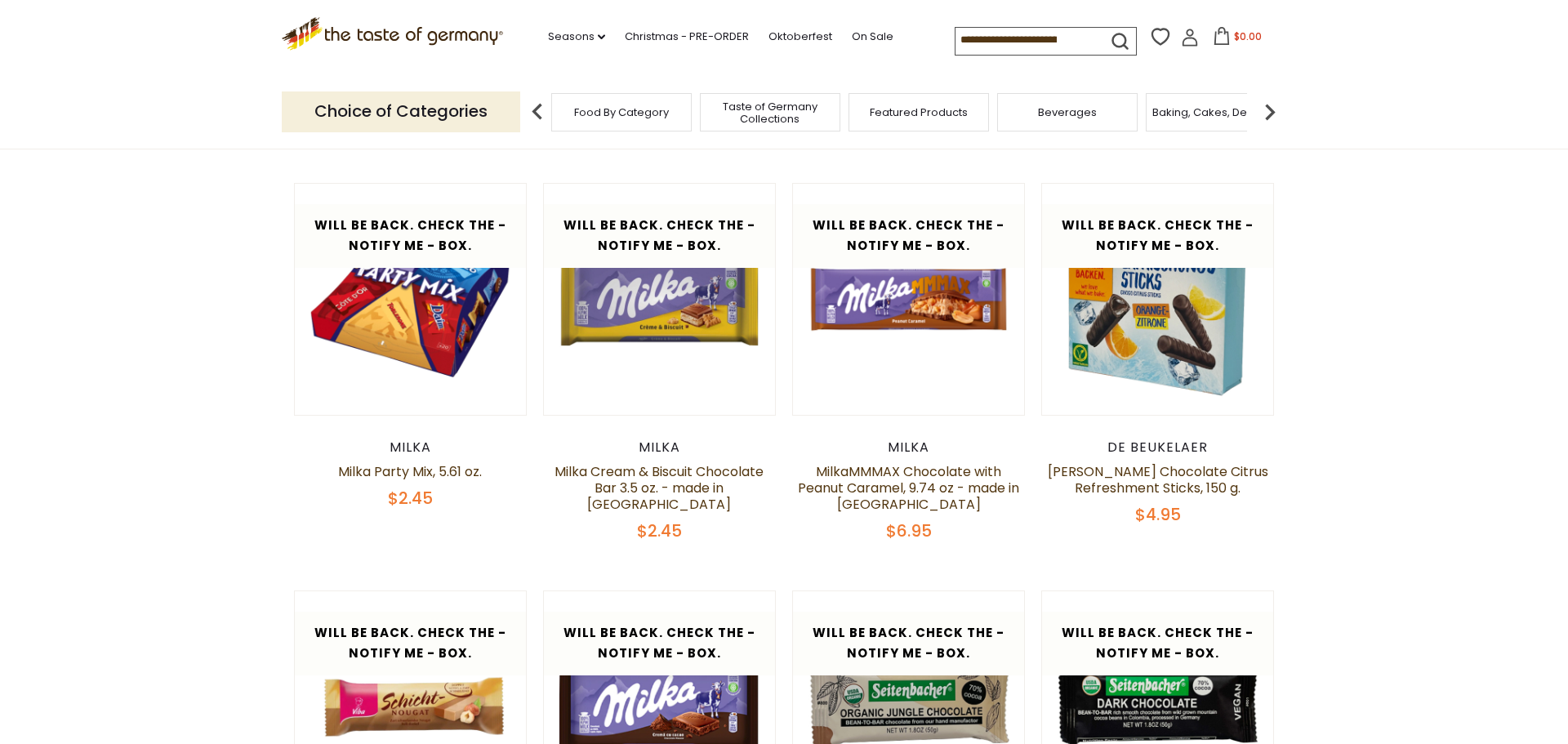
scroll to position [0, 0]
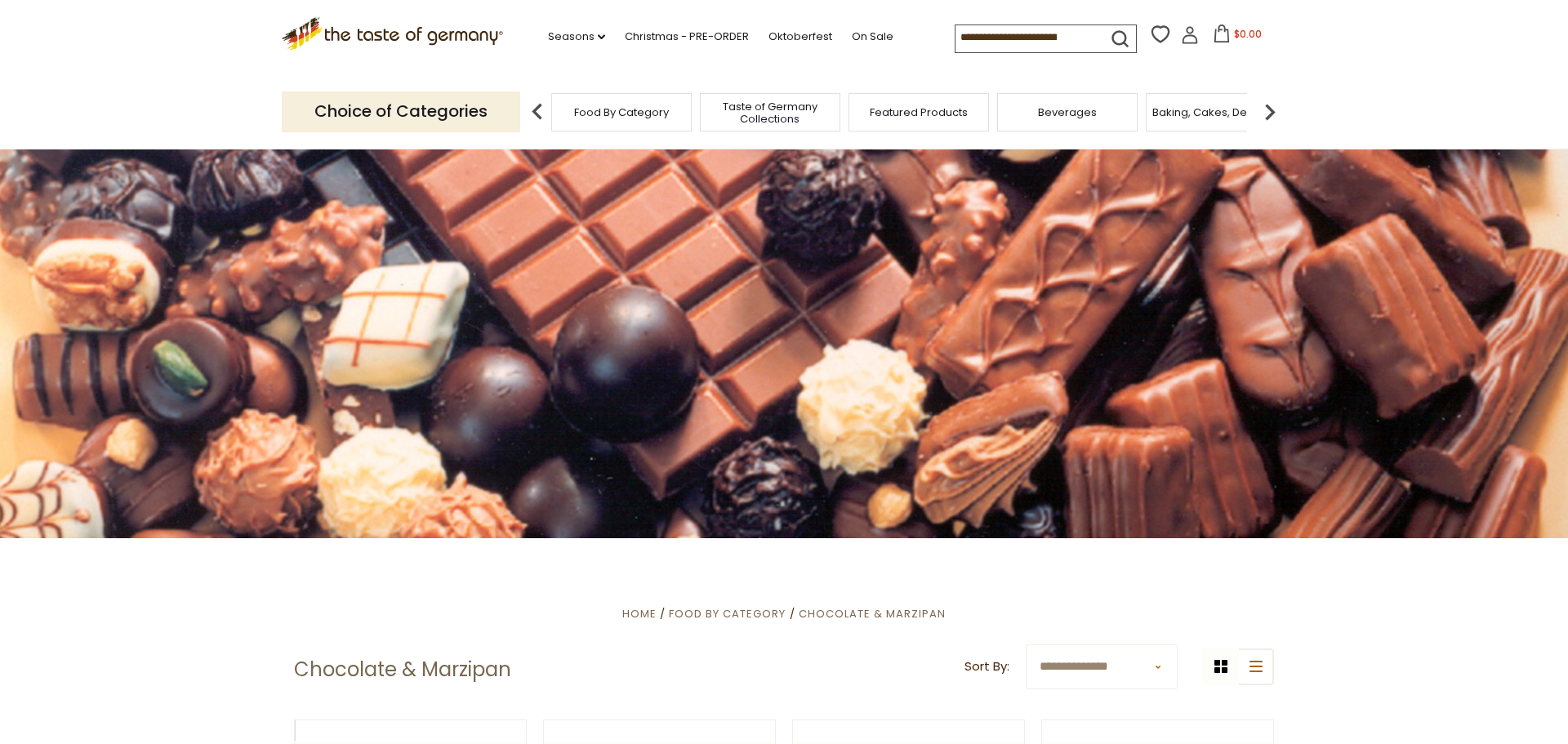
click at [1267, 109] on img at bounding box center [1270, 112] width 33 height 33
click at [1268, 109] on img at bounding box center [1270, 112] width 33 height 33
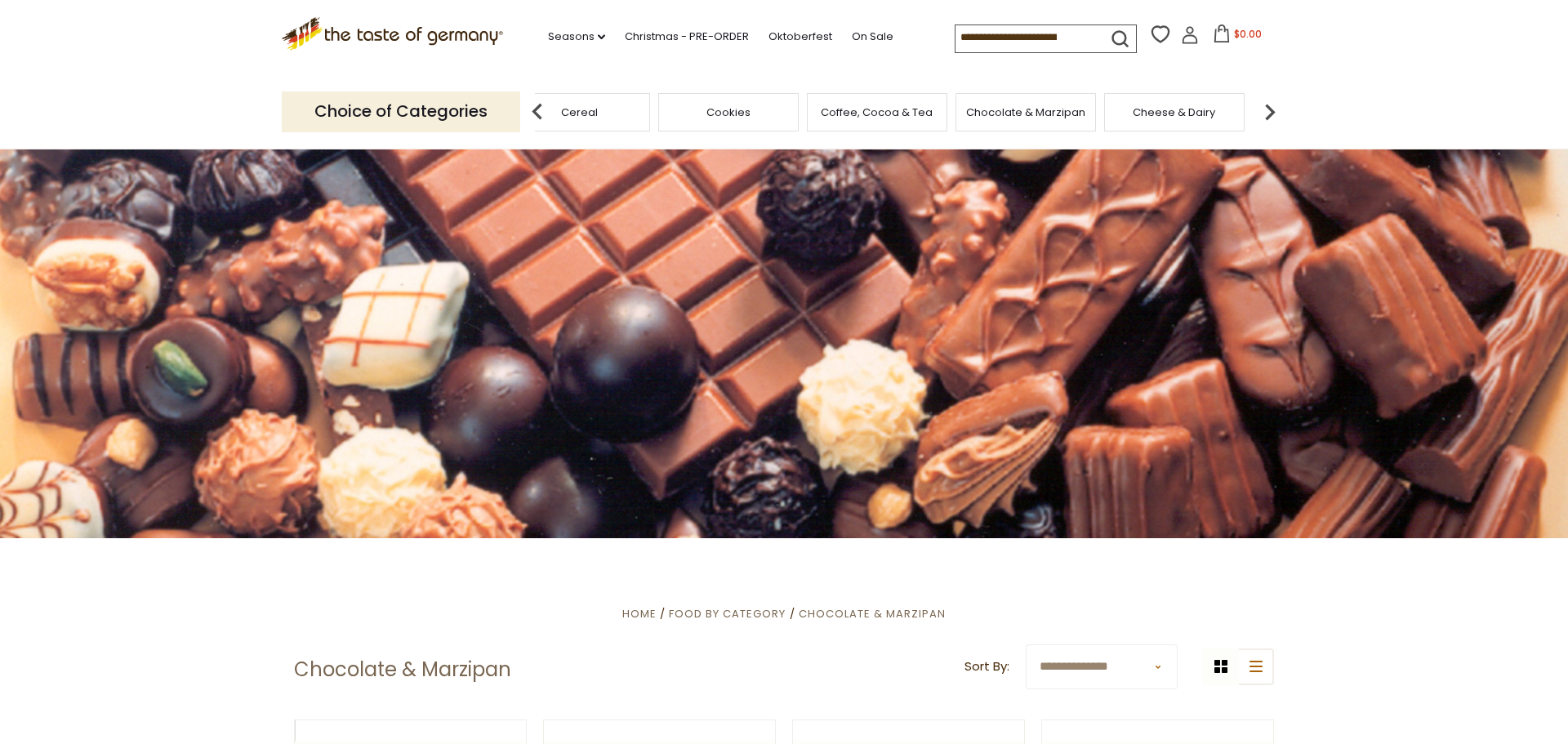
click at [1268, 109] on img at bounding box center [1270, 112] width 33 height 33
click at [969, 112] on span "Cheese & Dairy" at bounding box center [958, 112] width 83 height 13
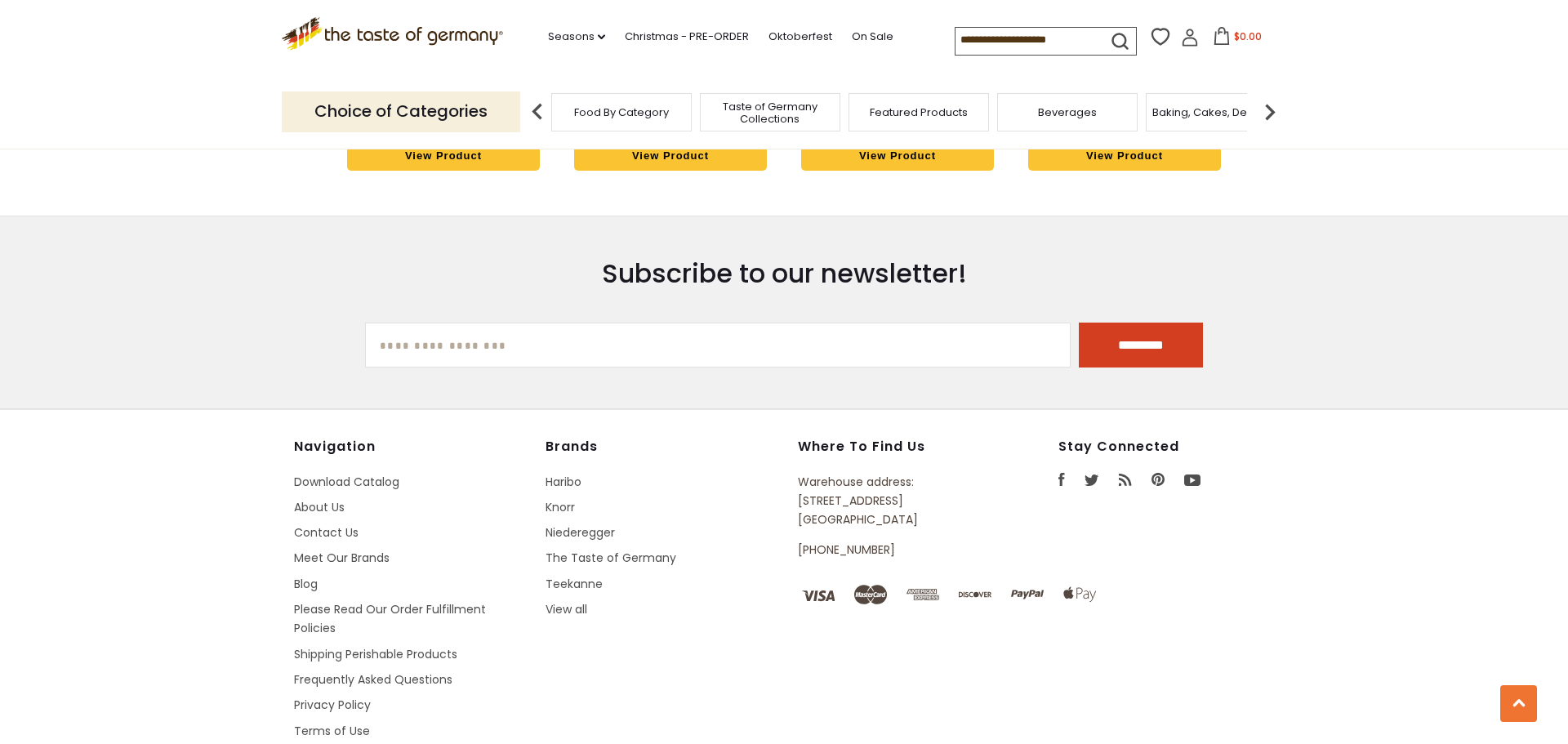
scroll to position [3069, 0]
